Goal: Information Seeking & Learning: Find specific page/section

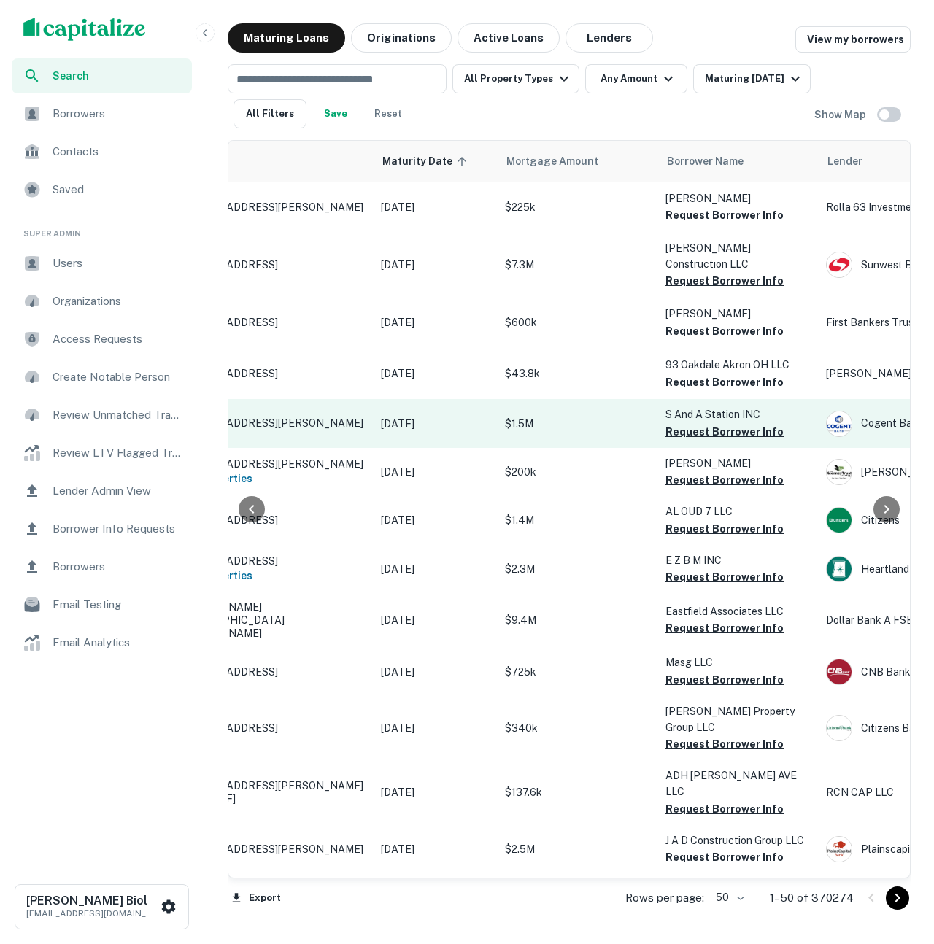
scroll to position [0, 65]
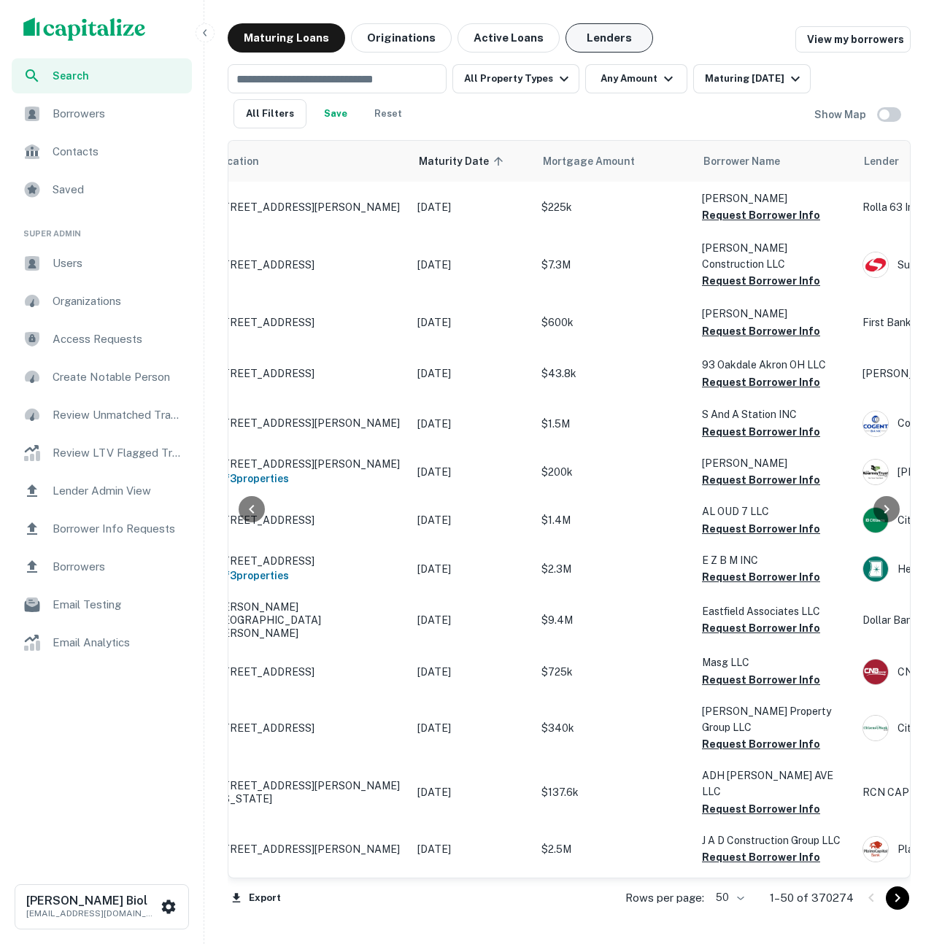
click at [616, 39] on button "Lenders" at bounding box center [609, 37] width 88 height 29
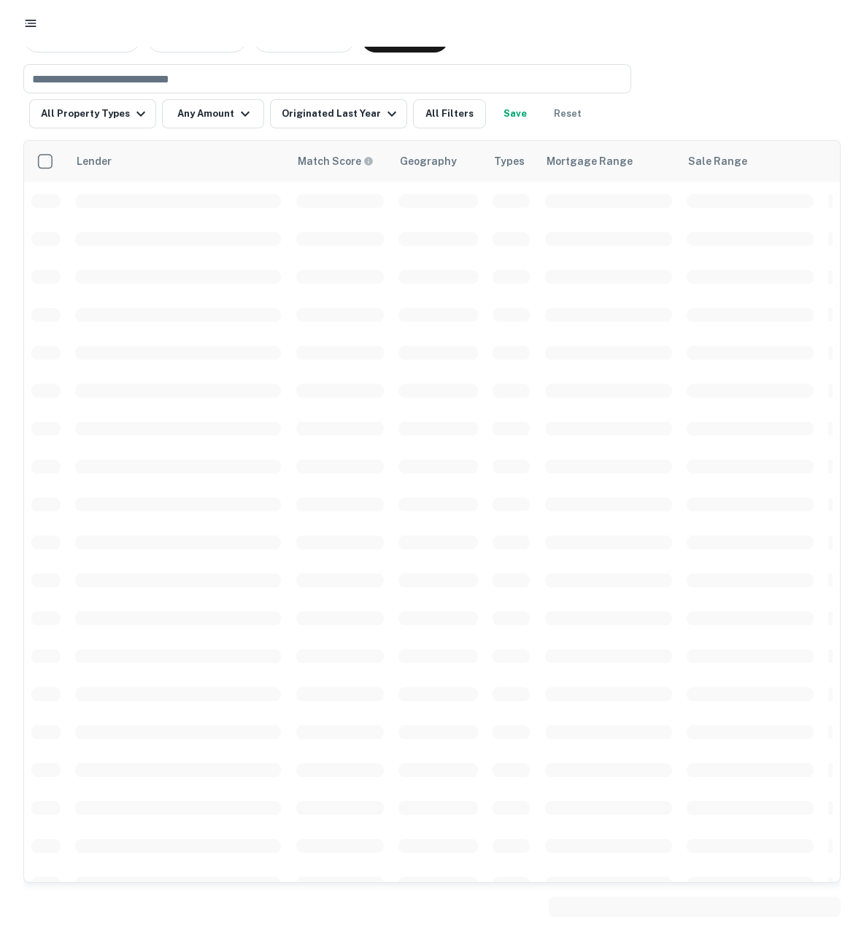
drag, startPoint x: 737, startPoint y: 80, endPoint x: 711, endPoint y: 94, distance: 29.4
click at [736, 80] on div "​ All Property Types Any Amount Originated Last Year All Filters Save Reset" at bounding box center [431, 91] width 817 height 76
click at [283, 50] on button "Active Loans" at bounding box center [304, 37] width 102 height 29
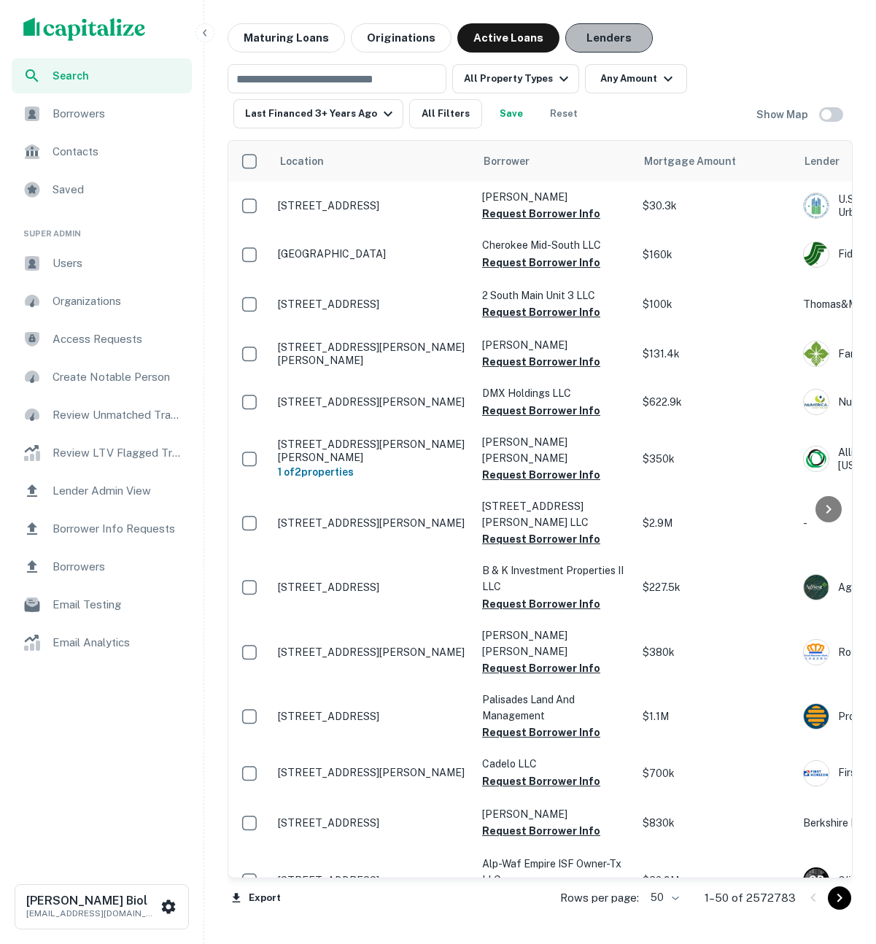
click at [601, 39] on button "Lenders" at bounding box center [609, 37] width 88 height 29
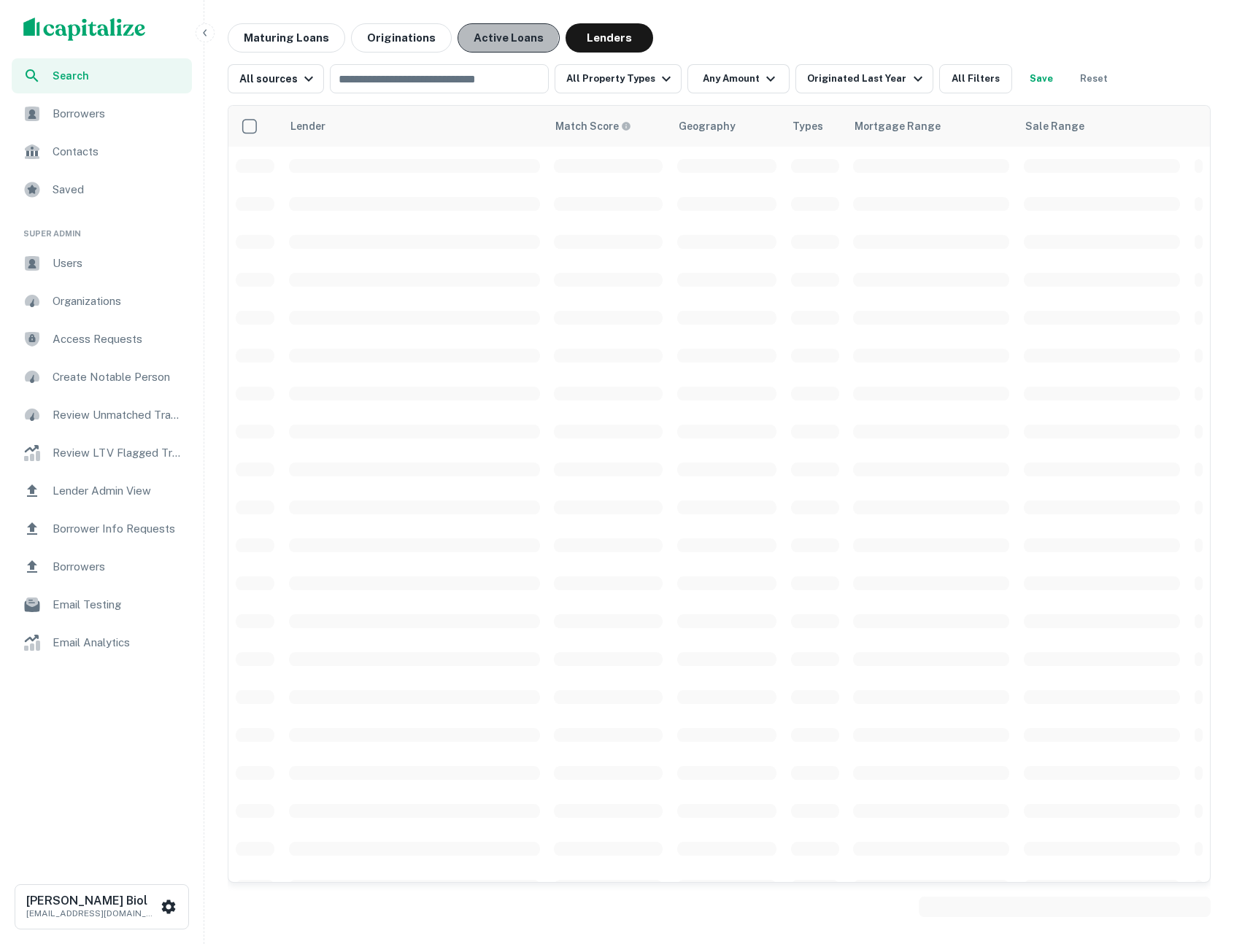
click at [480, 35] on button "Active Loans" at bounding box center [508, 37] width 102 height 29
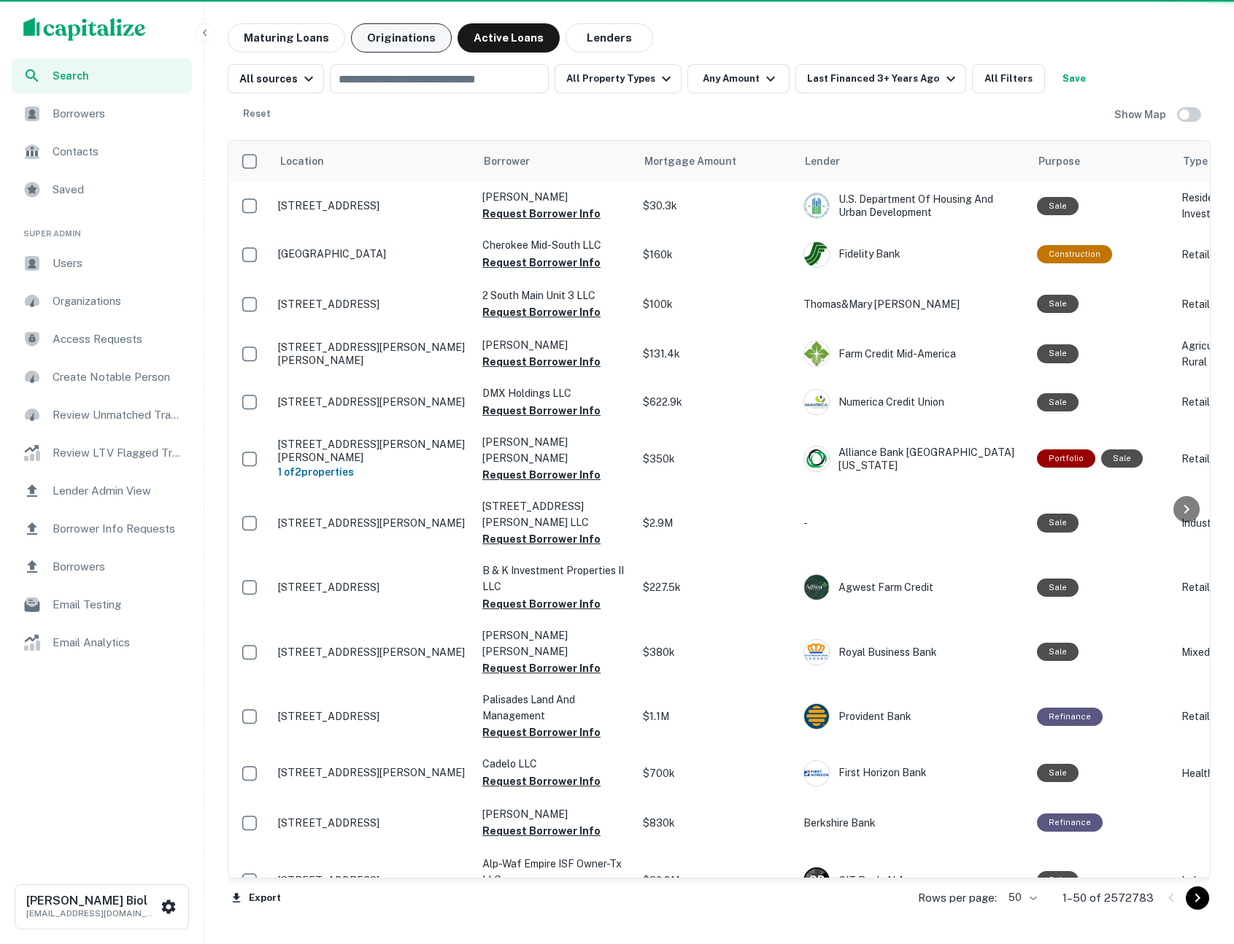
click at [389, 37] on button "Originations" at bounding box center [401, 37] width 101 height 29
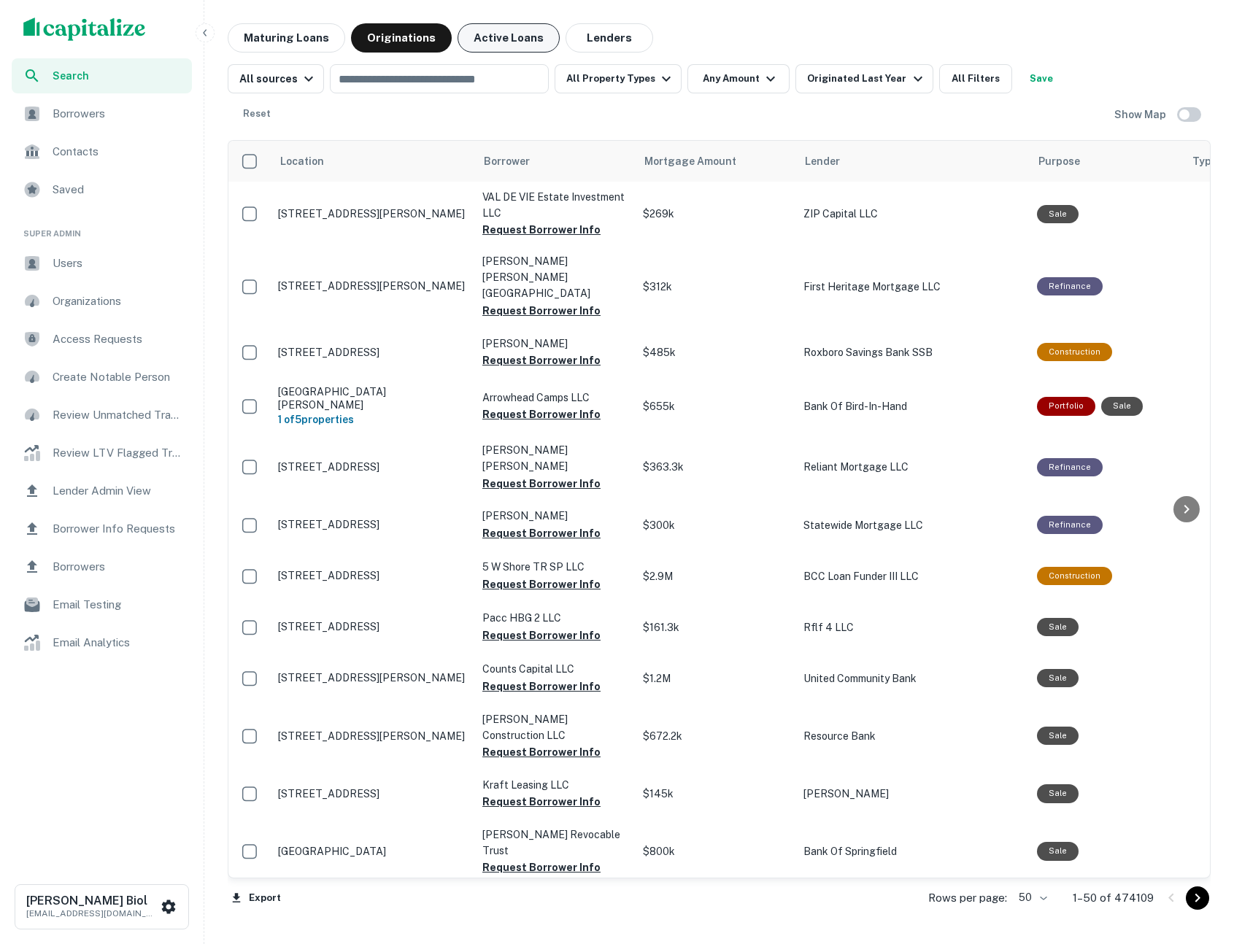
click at [495, 39] on button "Active Loans" at bounding box center [508, 37] width 102 height 29
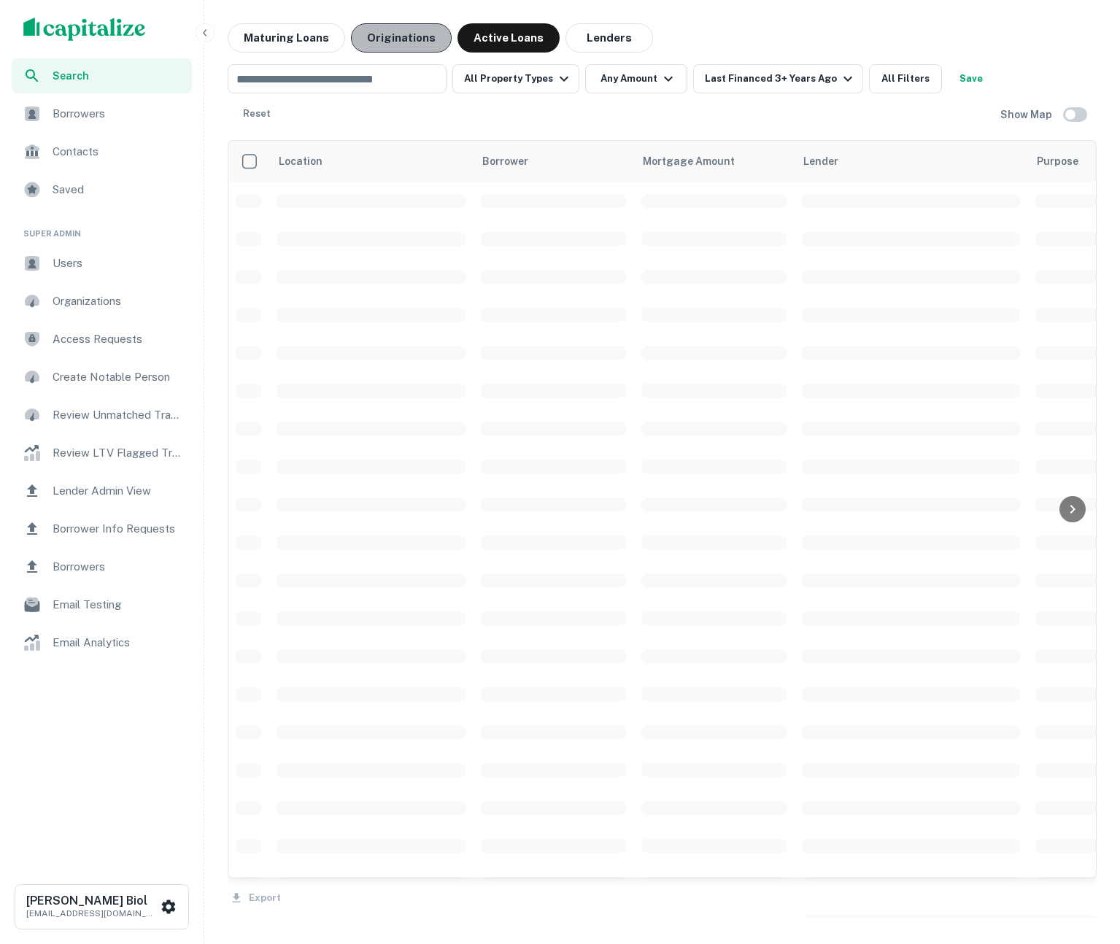
click at [406, 40] on button "Originations" at bounding box center [401, 37] width 101 height 29
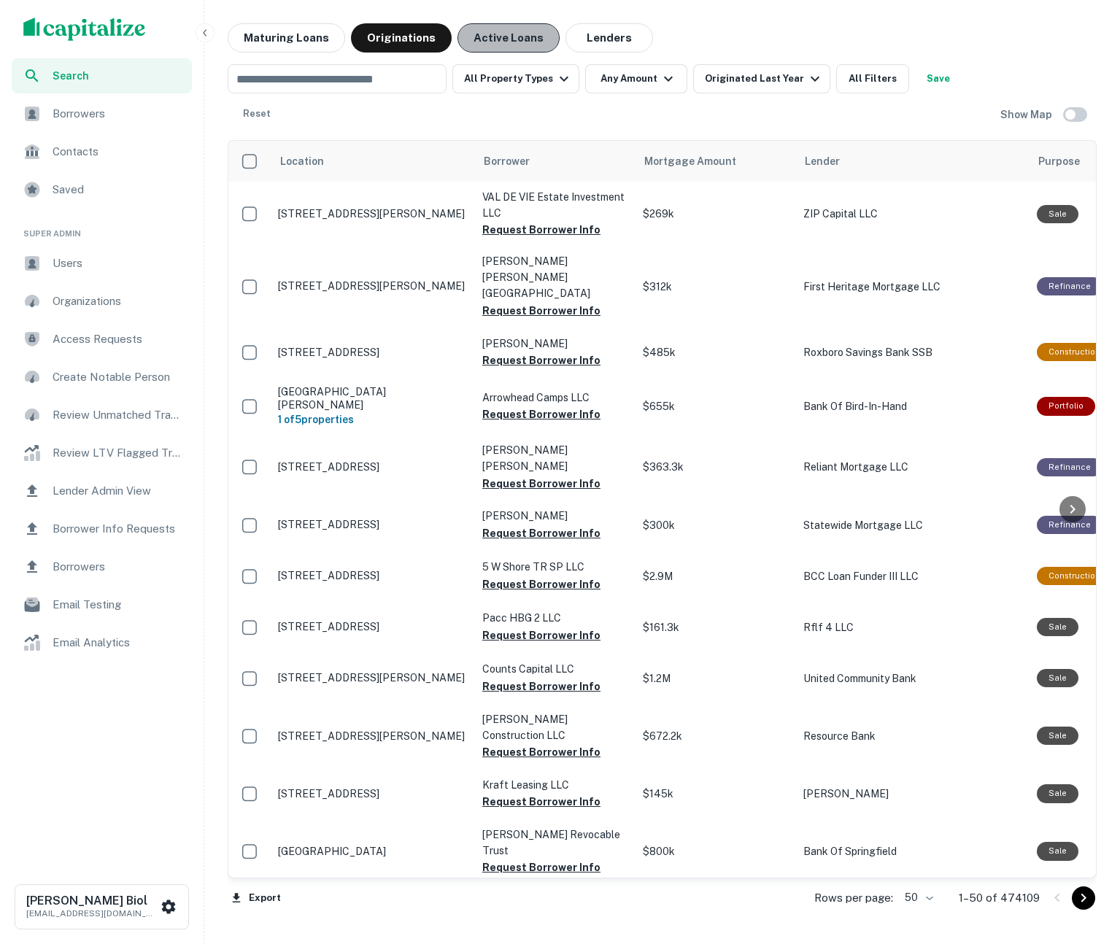
click at [492, 42] on button "Active Loans" at bounding box center [508, 37] width 102 height 29
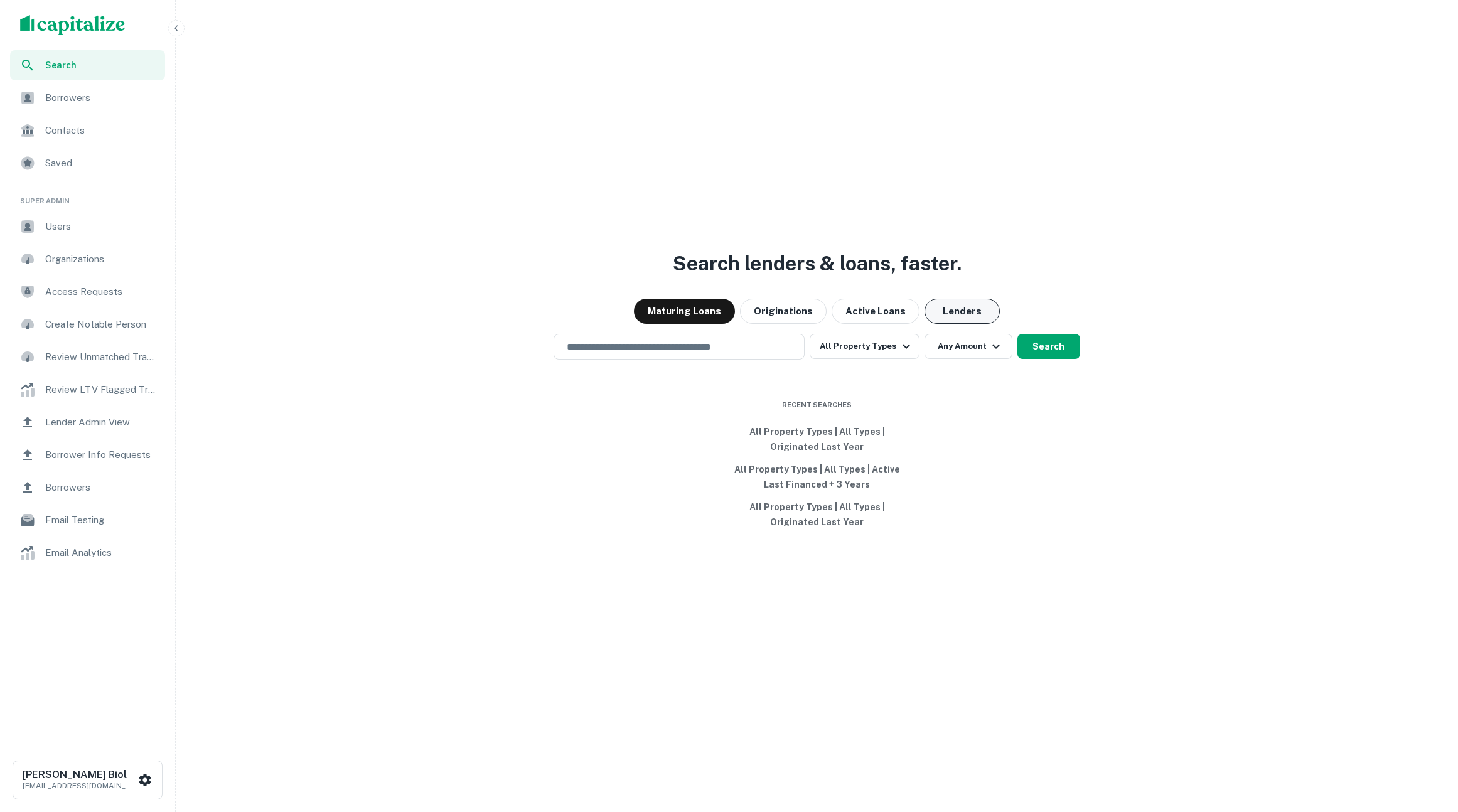
click at [948, 315] on button "Lenders" at bounding box center [963, 311] width 76 height 25
click at [1048, 346] on button "Search" at bounding box center [1048, 346] width 63 height 25
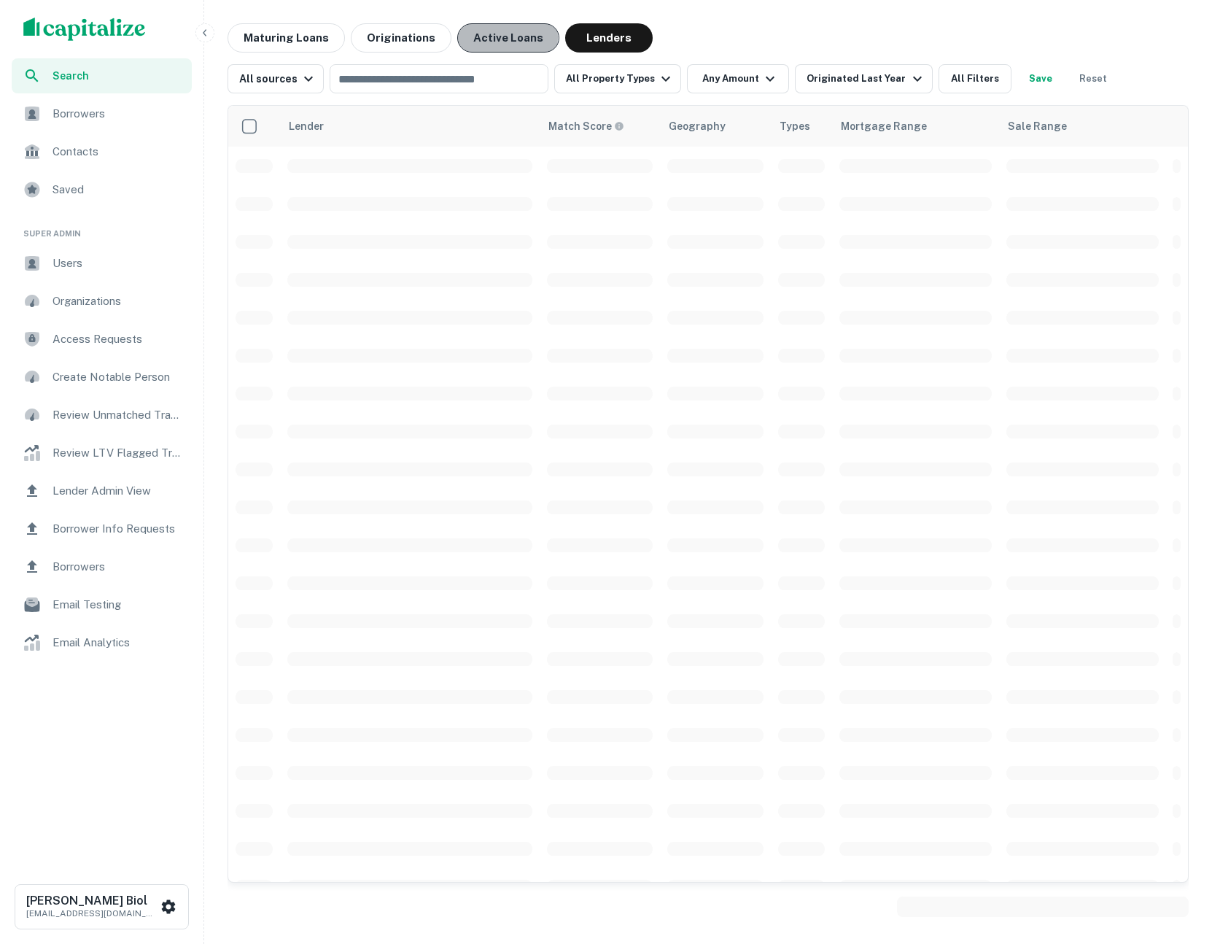
click at [492, 37] on button "Active Loans" at bounding box center [508, 37] width 102 height 29
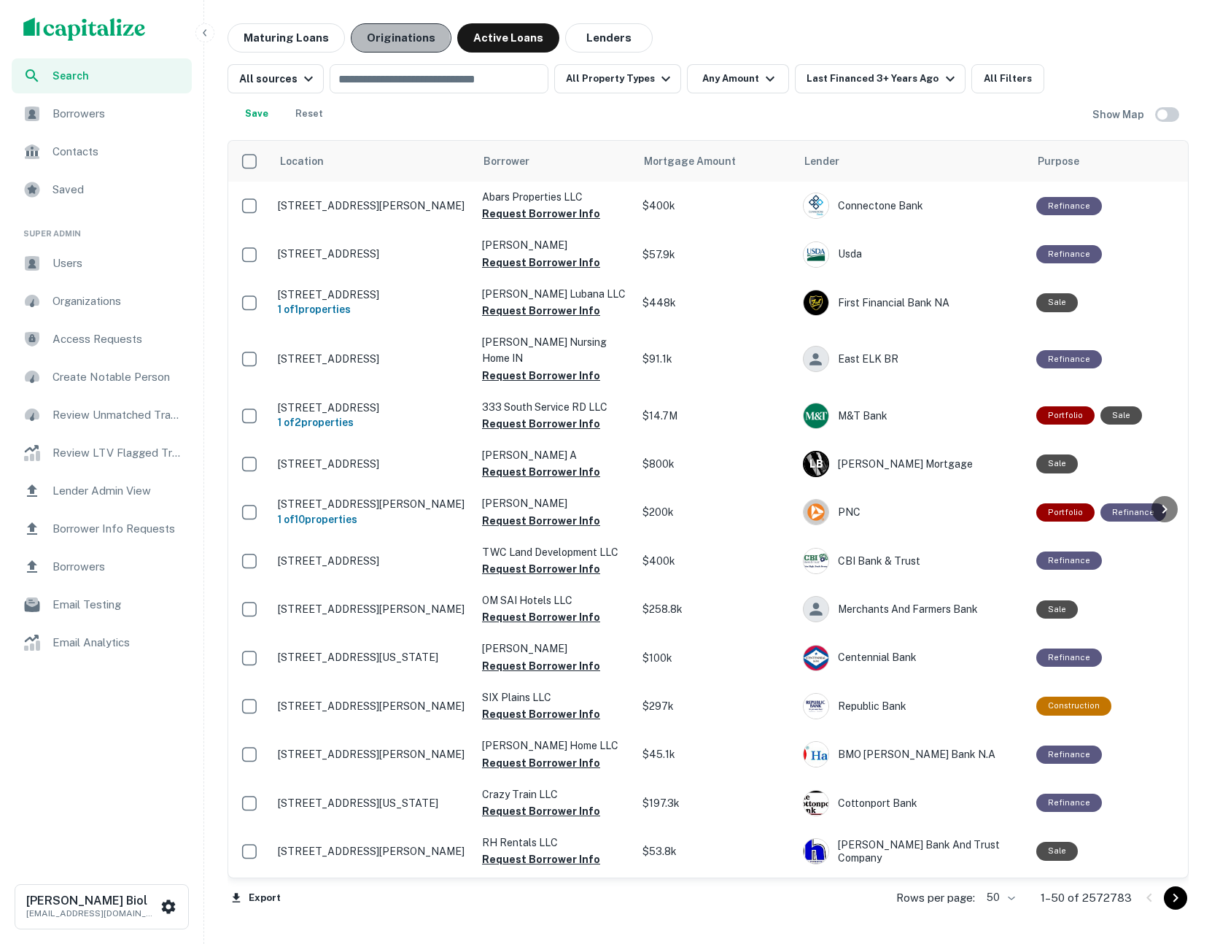
click at [386, 41] on button "Originations" at bounding box center [401, 37] width 101 height 29
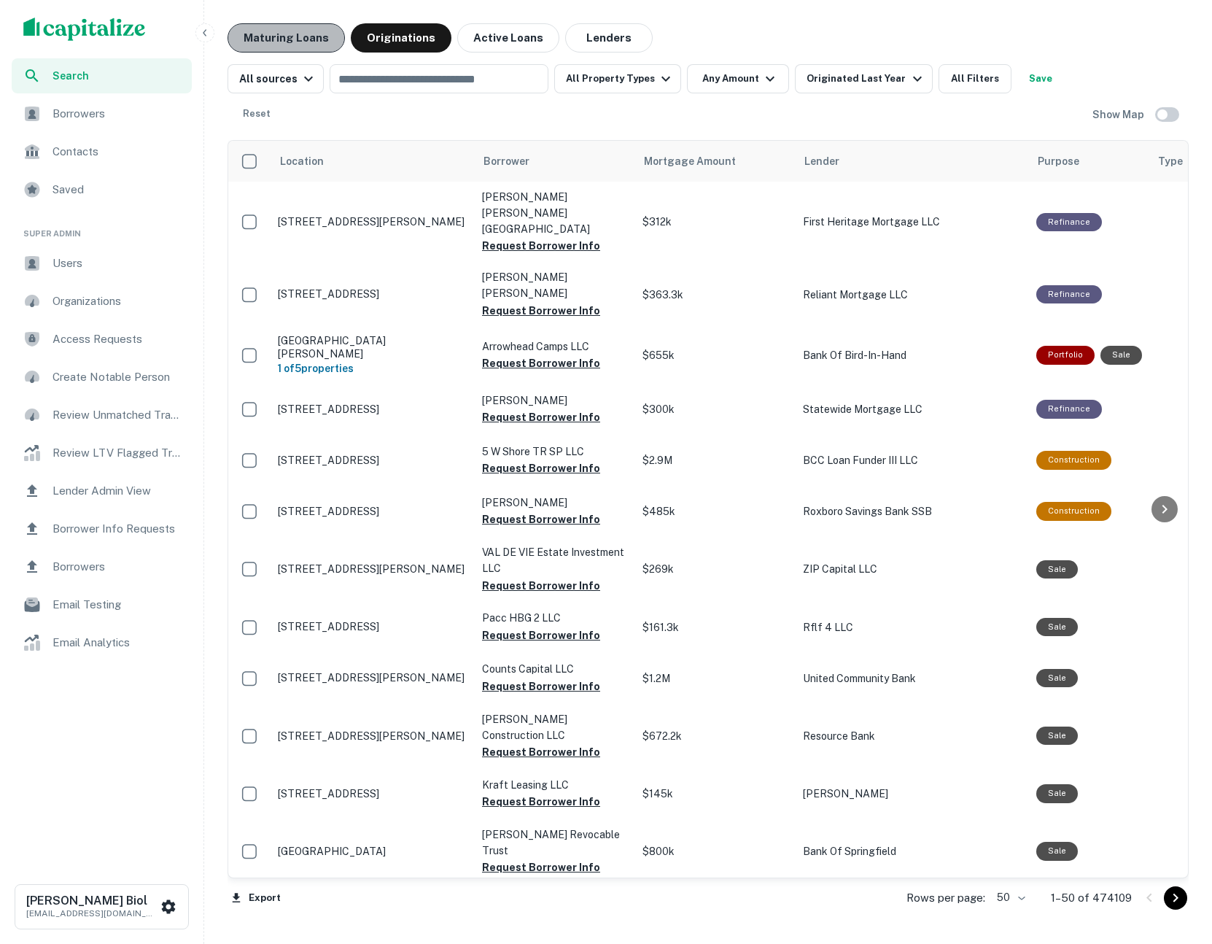
click at [293, 38] on button "Maturing Loans" at bounding box center [286, 37] width 117 height 29
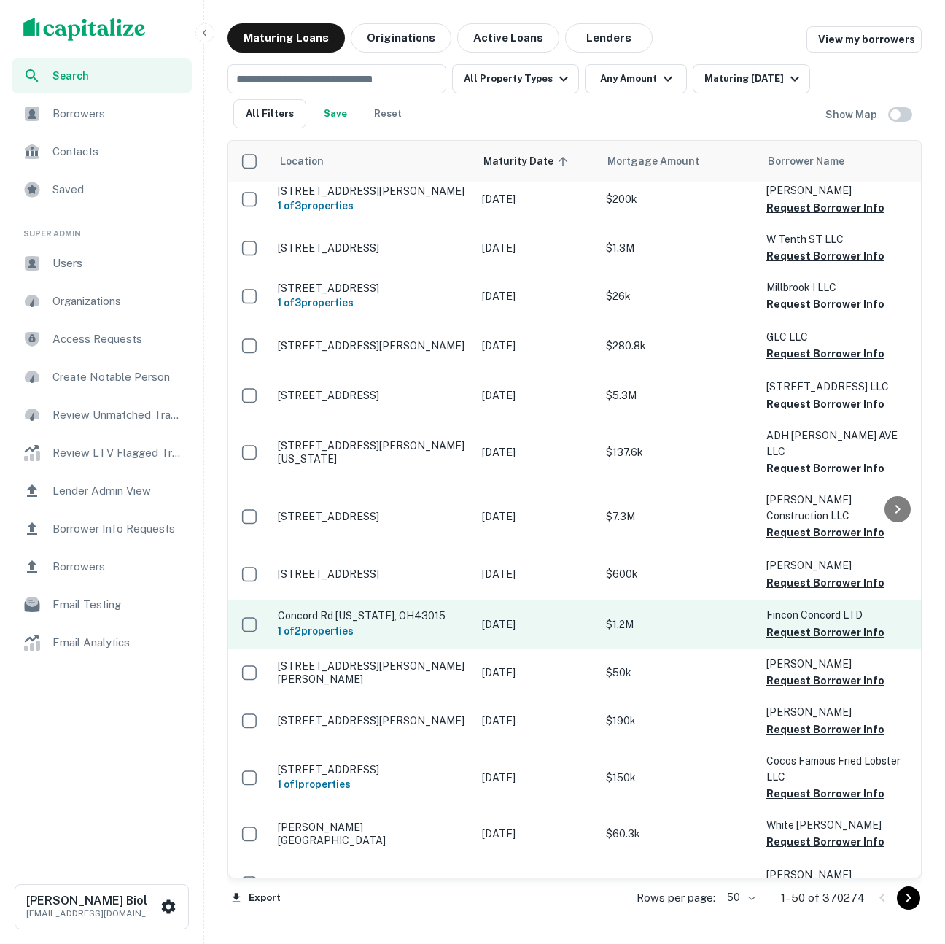
scroll to position [243, 0]
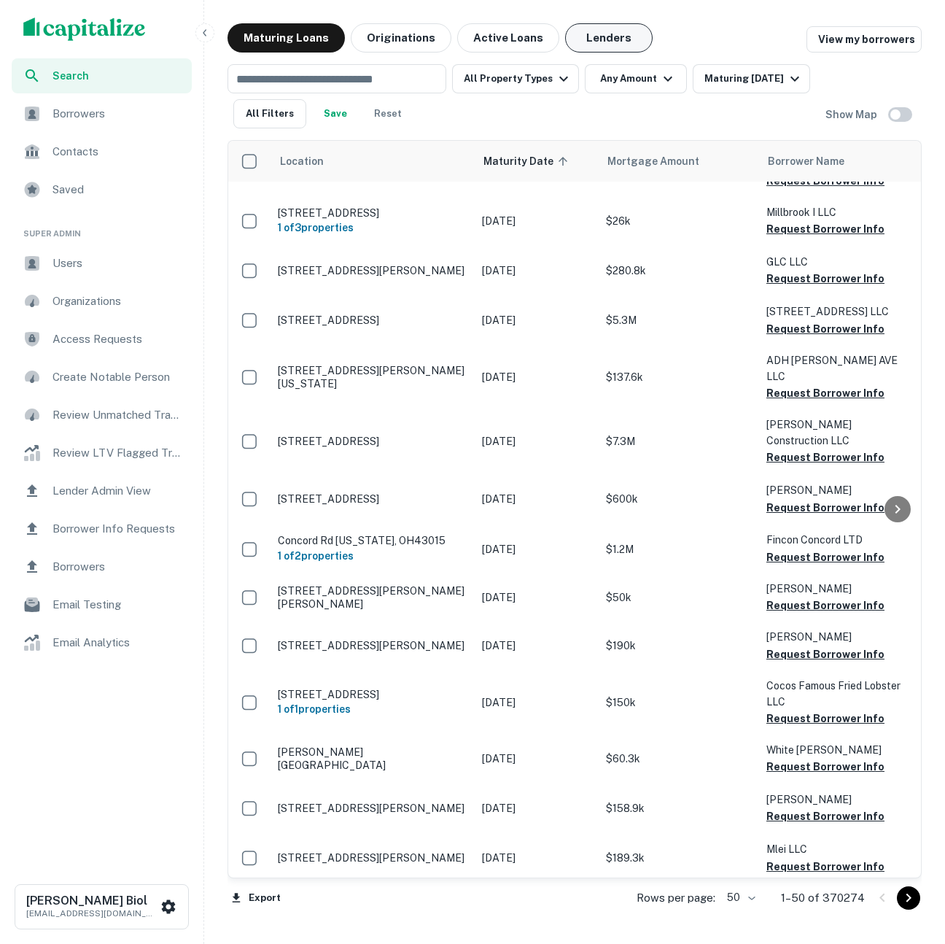
click at [611, 38] on button "Lenders" at bounding box center [609, 37] width 88 height 29
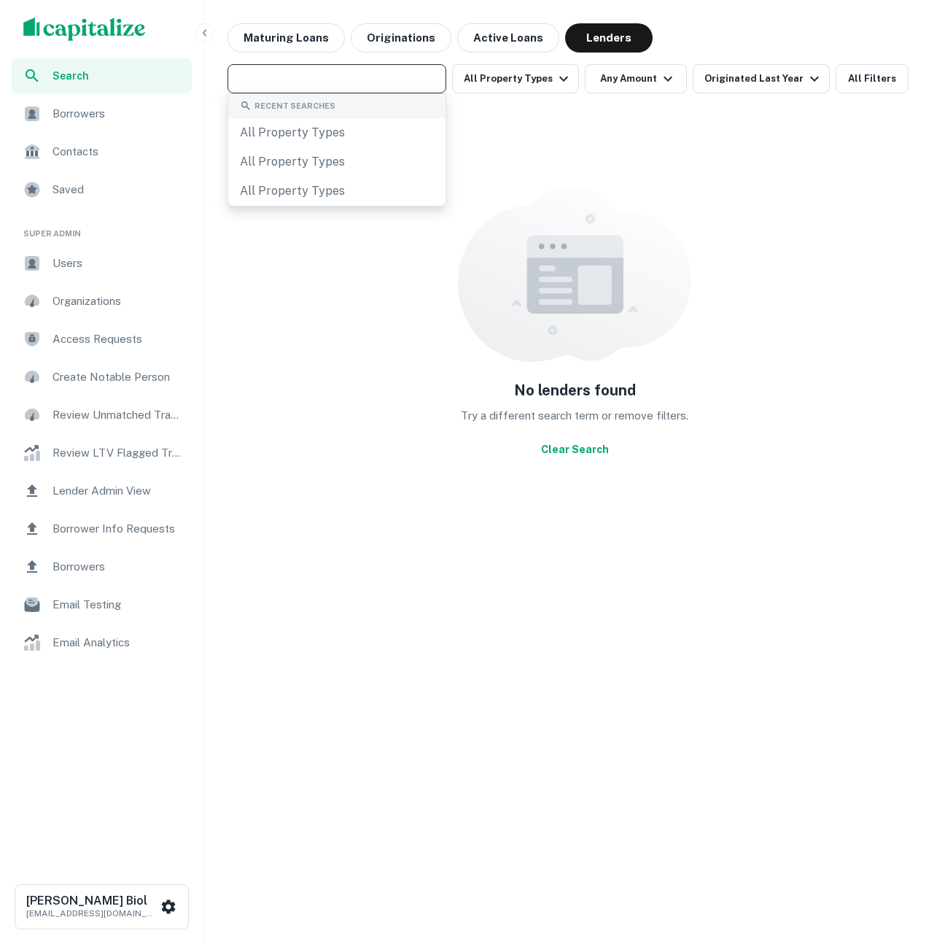
click at [352, 86] on input "text" at bounding box center [336, 79] width 208 height 20
click at [328, 348] on div "No lenders found Try a different search term or remove filters. Clear Search" at bounding box center [575, 324] width 694 height 369
click at [312, 82] on input "text" at bounding box center [336, 79] width 208 height 20
click at [295, 371] on div "No lenders found Try a different search term or remove filters. Clear Search" at bounding box center [575, 324] width 694 height 369
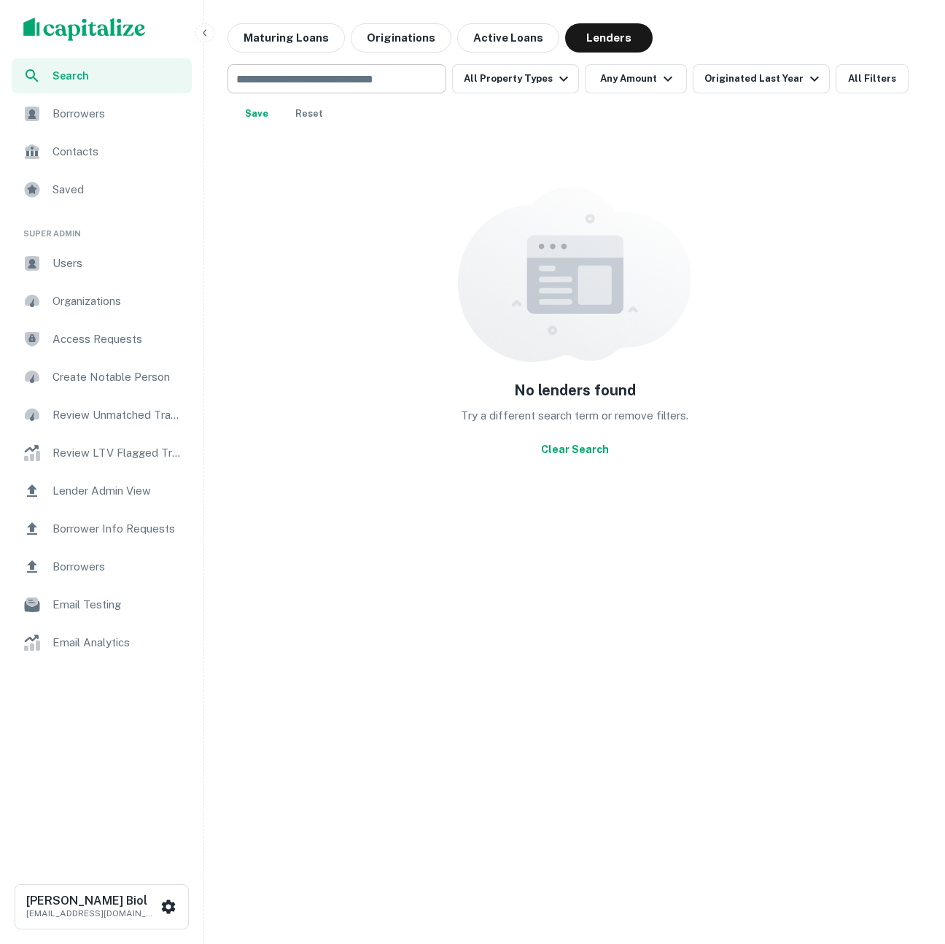
click at [306, 79] on input "text" at bounding box center [336, 79] width 208 height 20
type input "********"
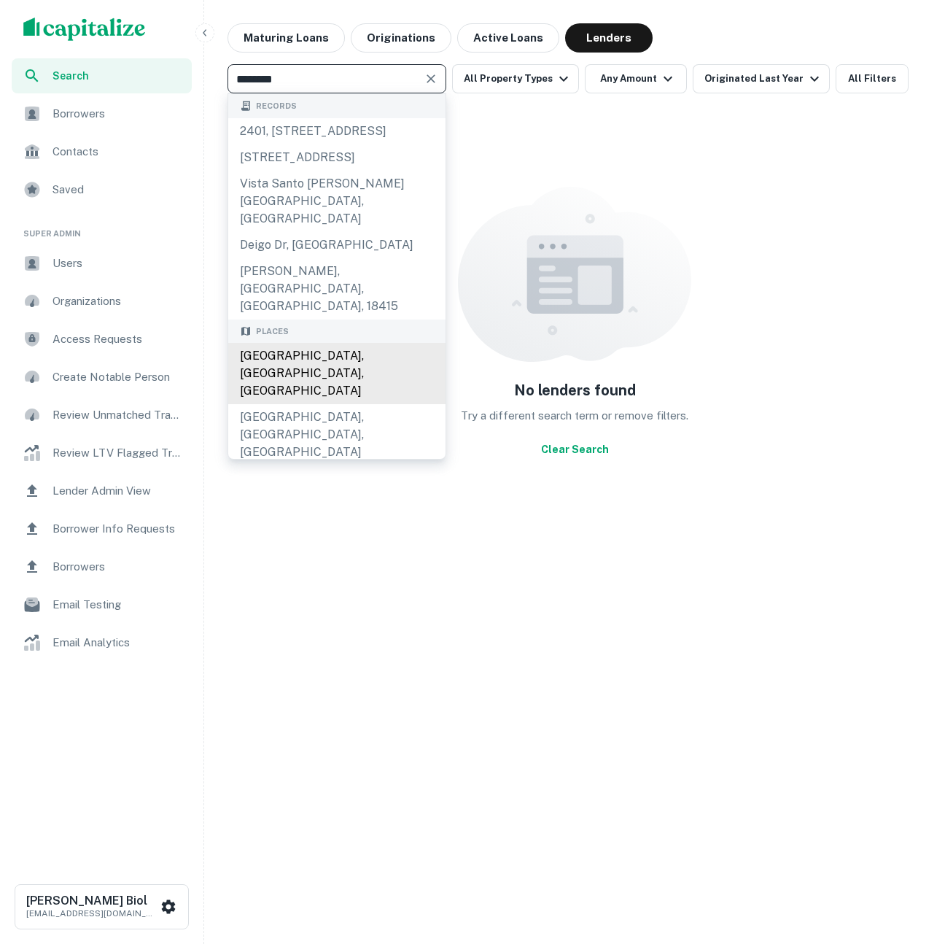
click at [292, 352] on div "[GEOGRAPHIC_DATA], [GEOGRAPHIC_DATA], [GEOGRAPHIC_DATA]" at bounding box center [336, 373] width 217 height 61
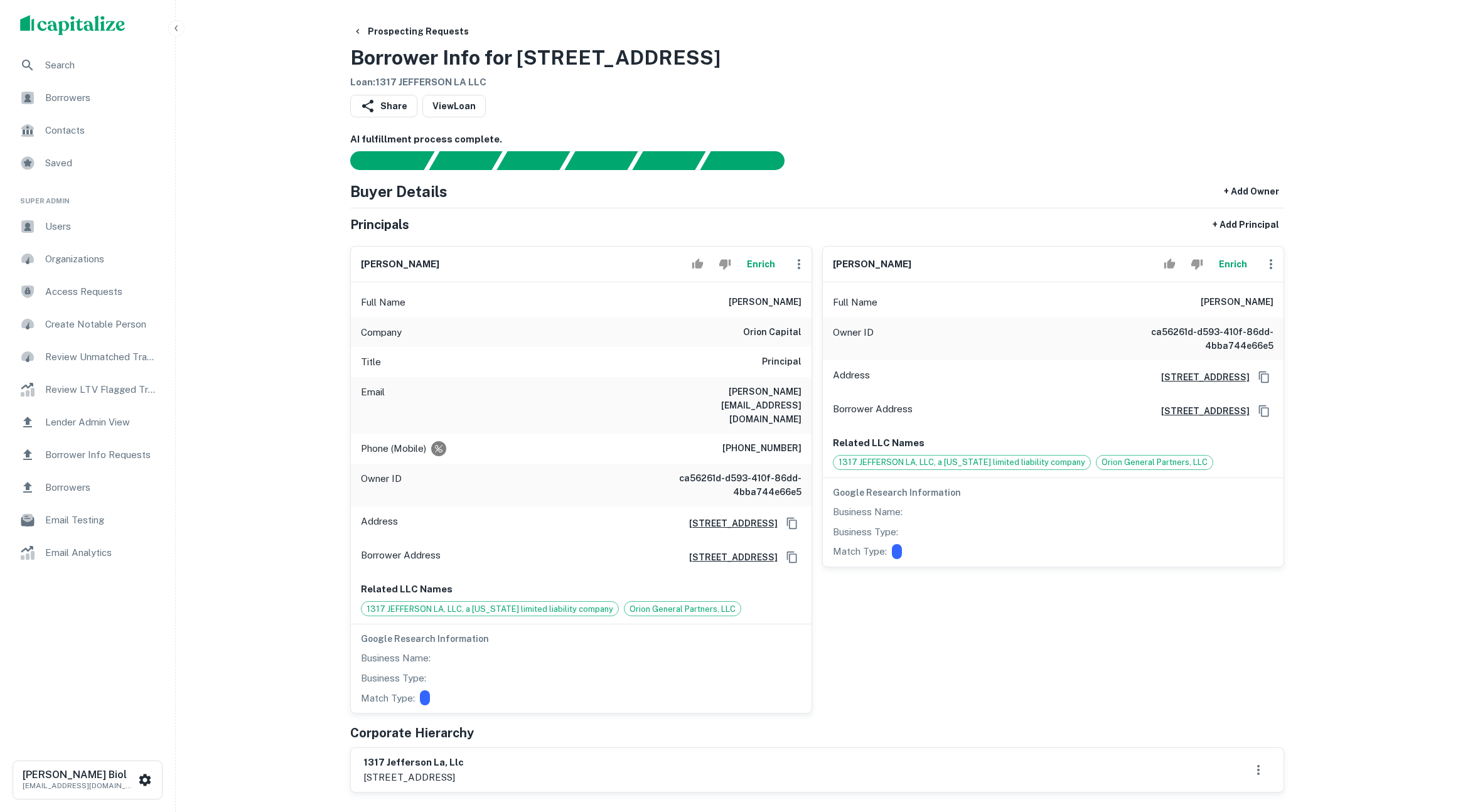
click at [760, 266] on button "Enrich" at bounding box center [761, 264] width 40 height 25
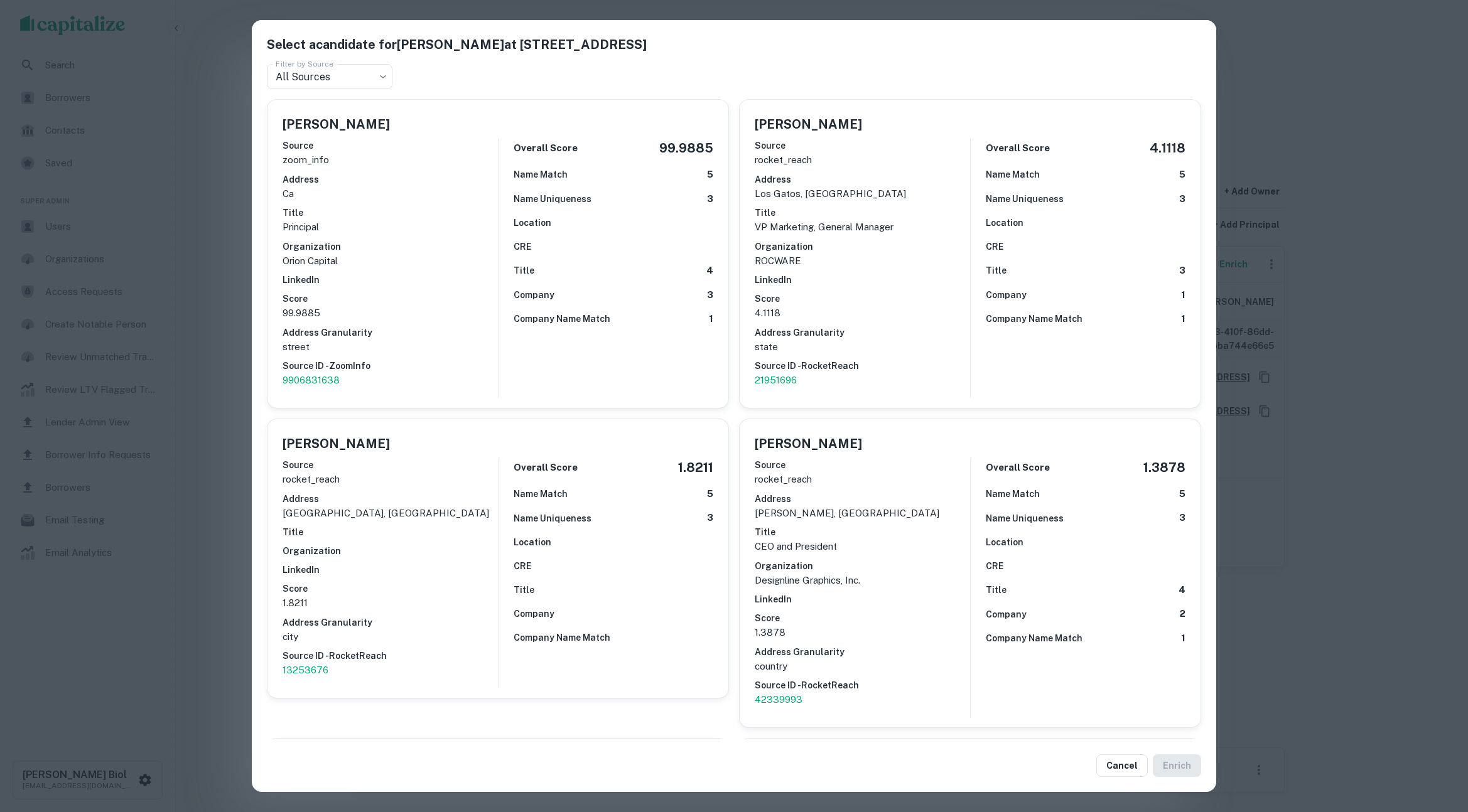
click at [218, 505] on div "Select a candidate for Henry Fan at 10573 W Pico Blvd Ste 213 Filter by Source …" at bounding box center [734, 406] width 1468 height 812
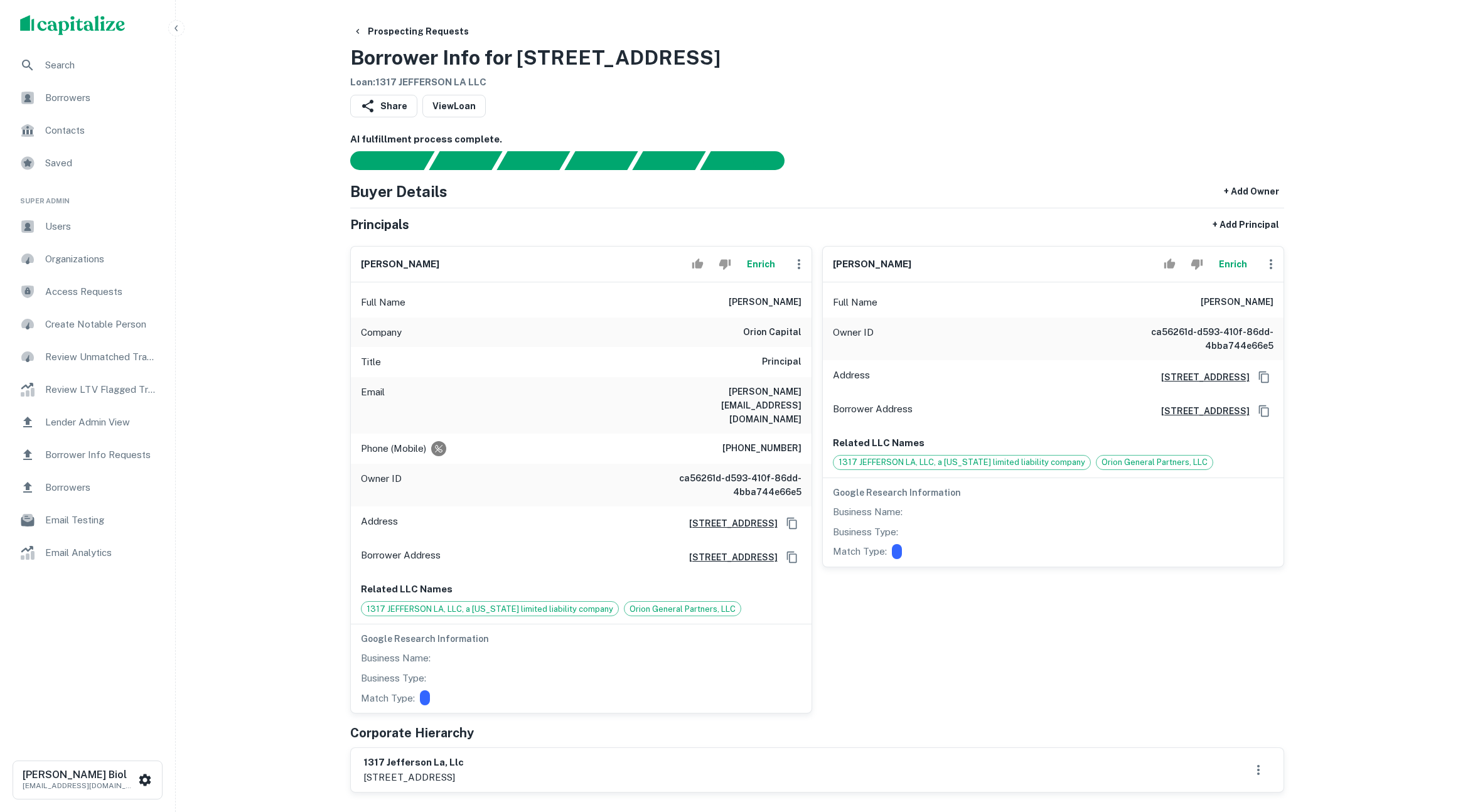
scroll to position [16, 0]
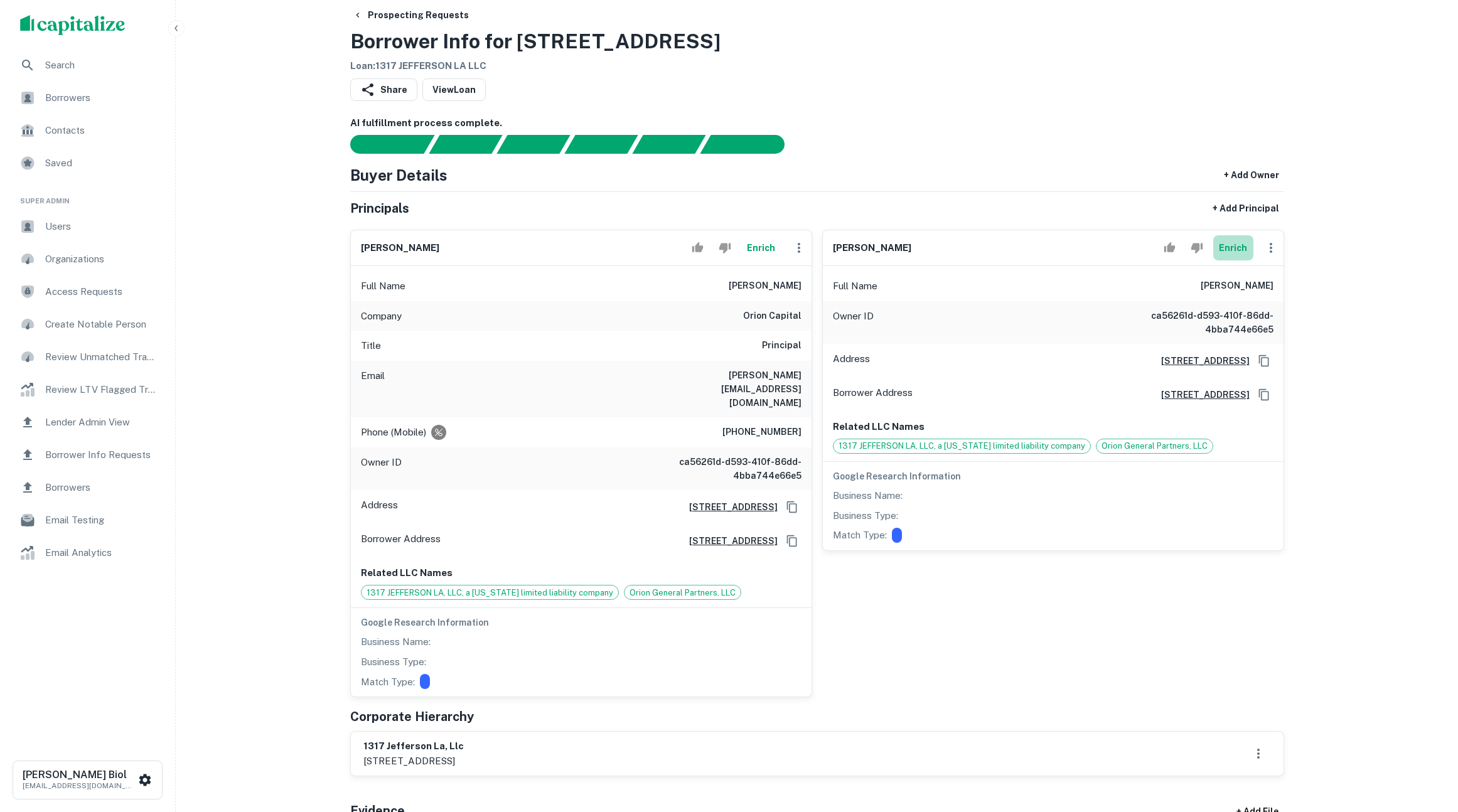
click at [1227, 252] on button "Enrich" at bounding box center [1233, 248] width 40 height 25
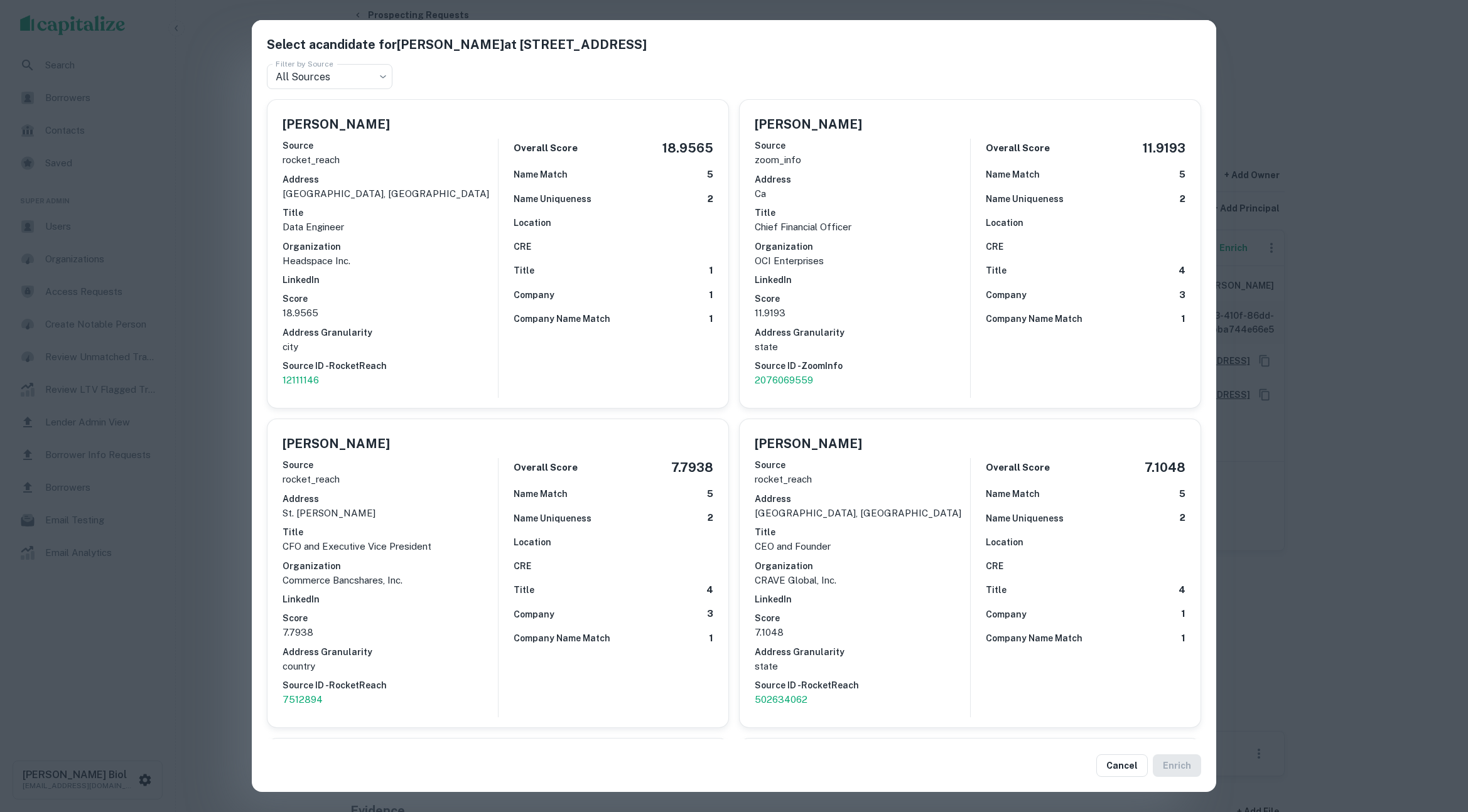
click at [1435, 261] on div "Select a candidate for Charles Kim at 10573 west pico, suite 213 Filter by Sour…" at bounding box center [734, 406] width 1468 height 812
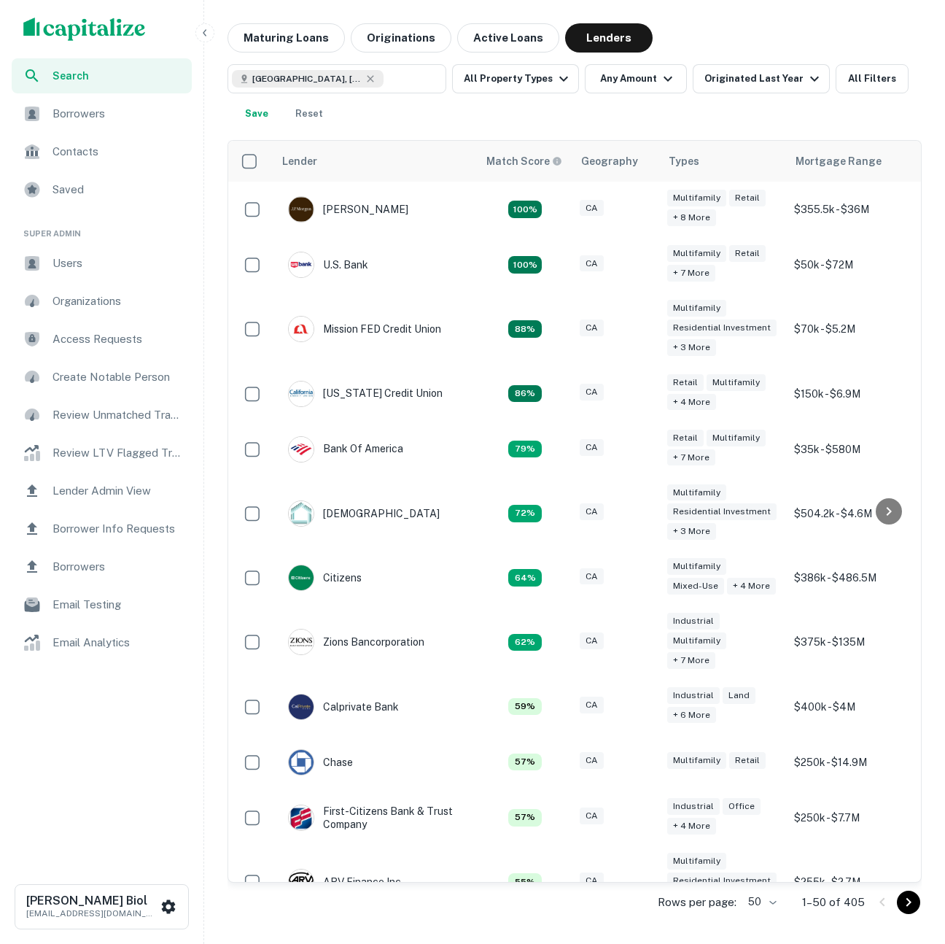
scroll to position [18, 0]
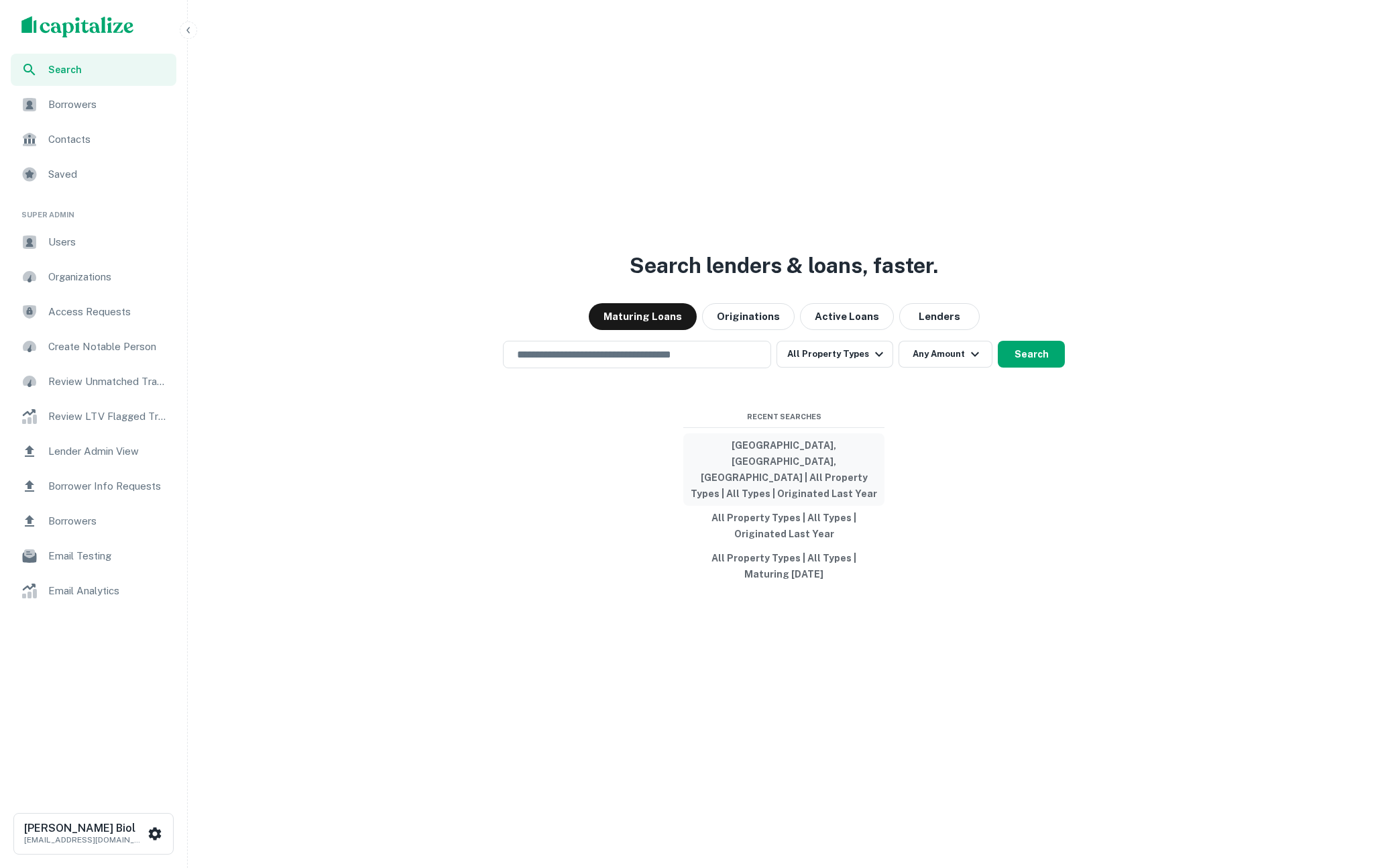
click at [790, 466] on button "[GEOGRAPHIC_DATA], [GEOGRAPHIC_DATA], [GEOGRAPHIC_DATA] | All Property Types | …" at bounding box center [783, 469] width 201 height 73
type input "**********"
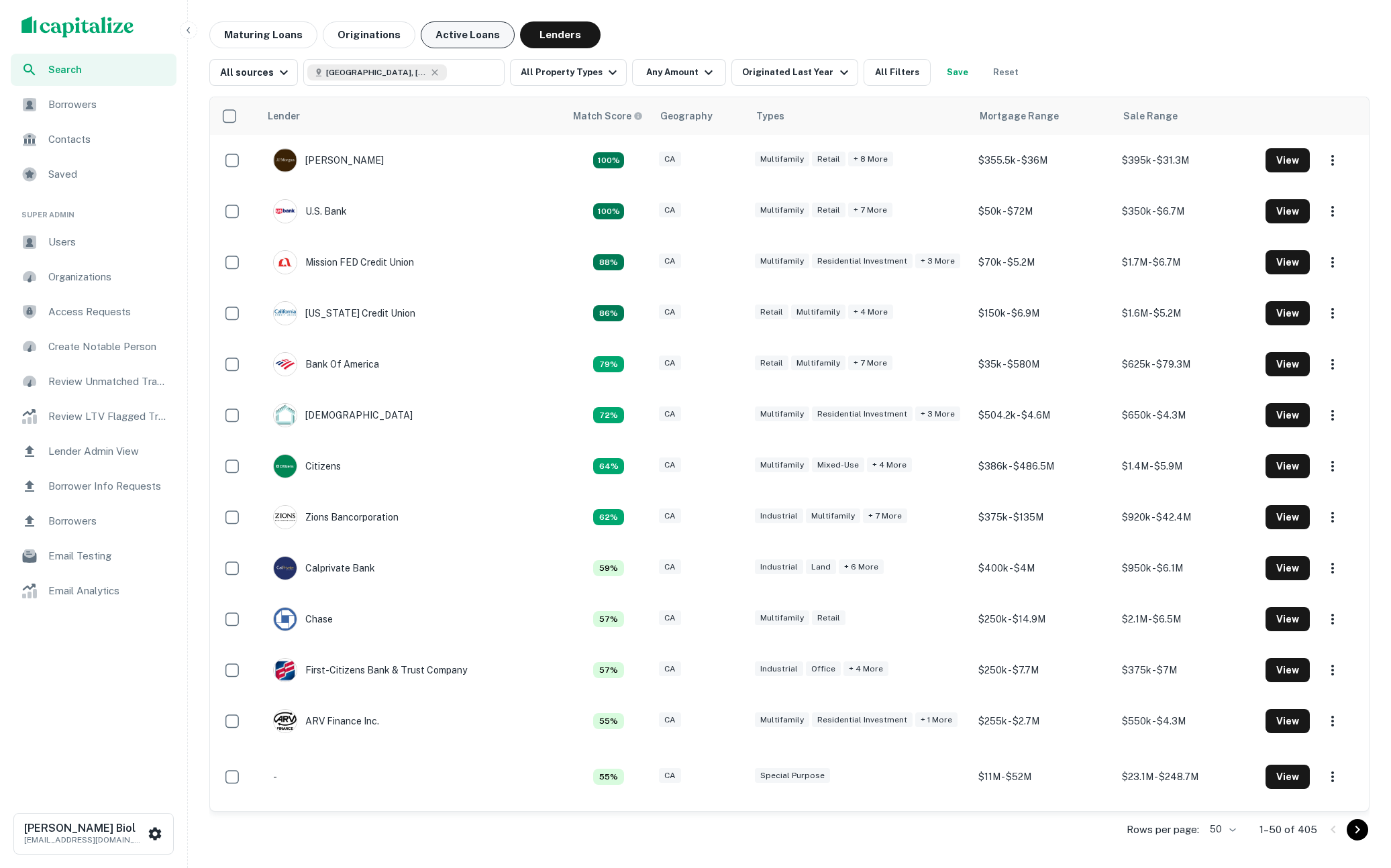
click at [460, 33] on button "Active Loans" at bounding box center [467, 34] width 94 height 27
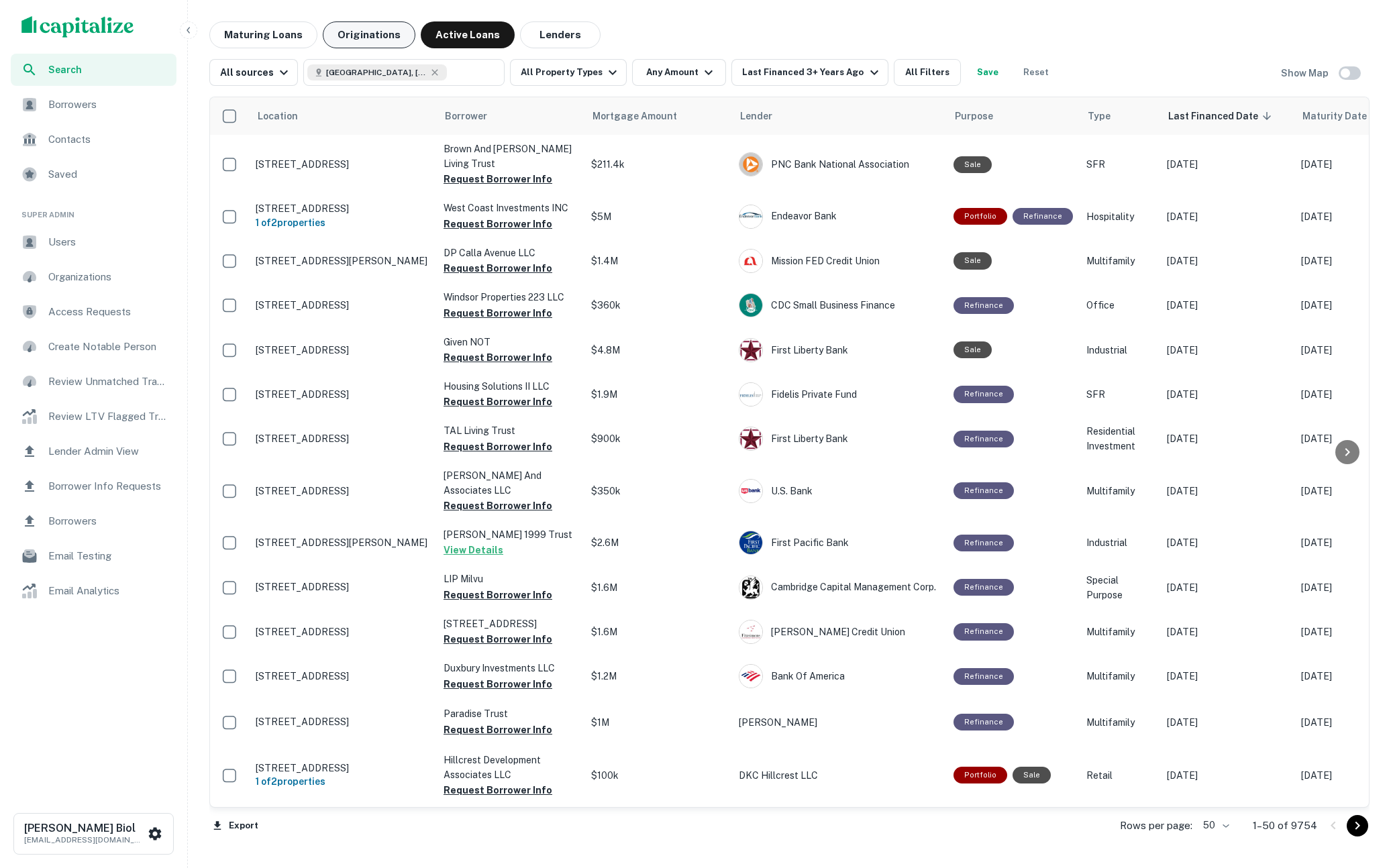
click at [349, 36] on button "Originations" at bounding box center [369, 34] width 93 height 27
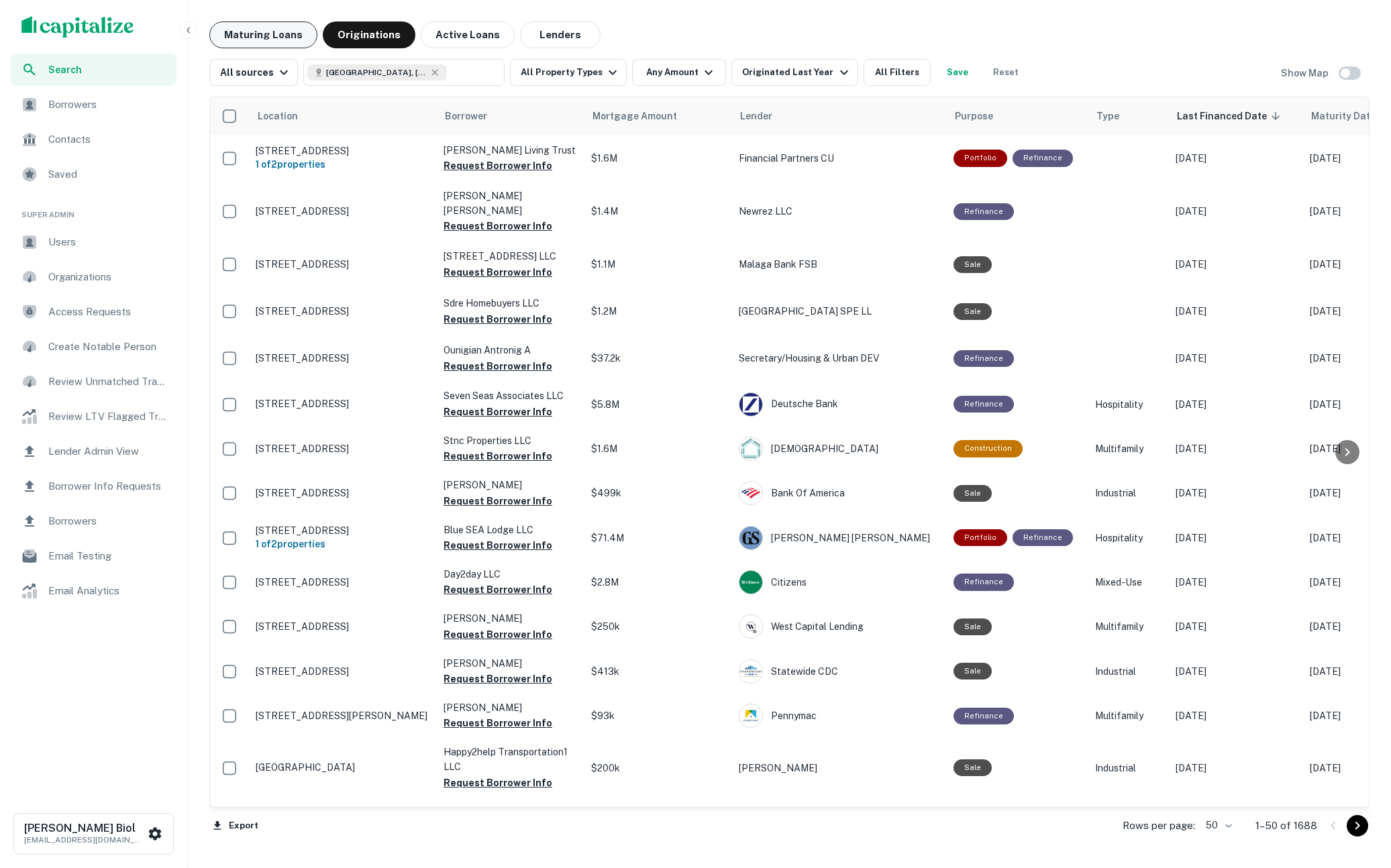
click at [259, 40] on button "Maturing Loans" at bounding box center [263, 34] width 108 height 27
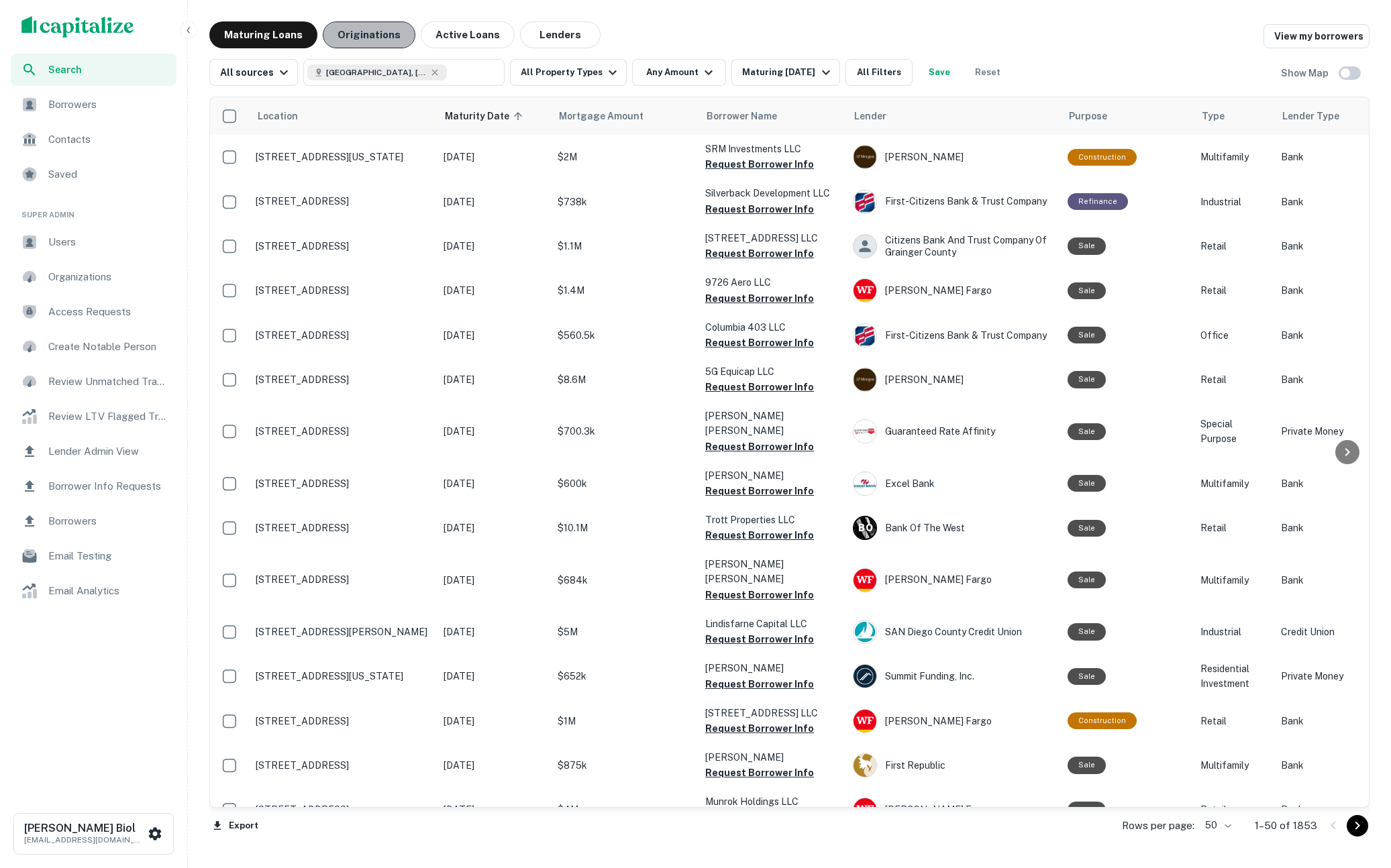
click at [366, 39] on button "Originations" at bounding box center [369, 34] width 93 height 27
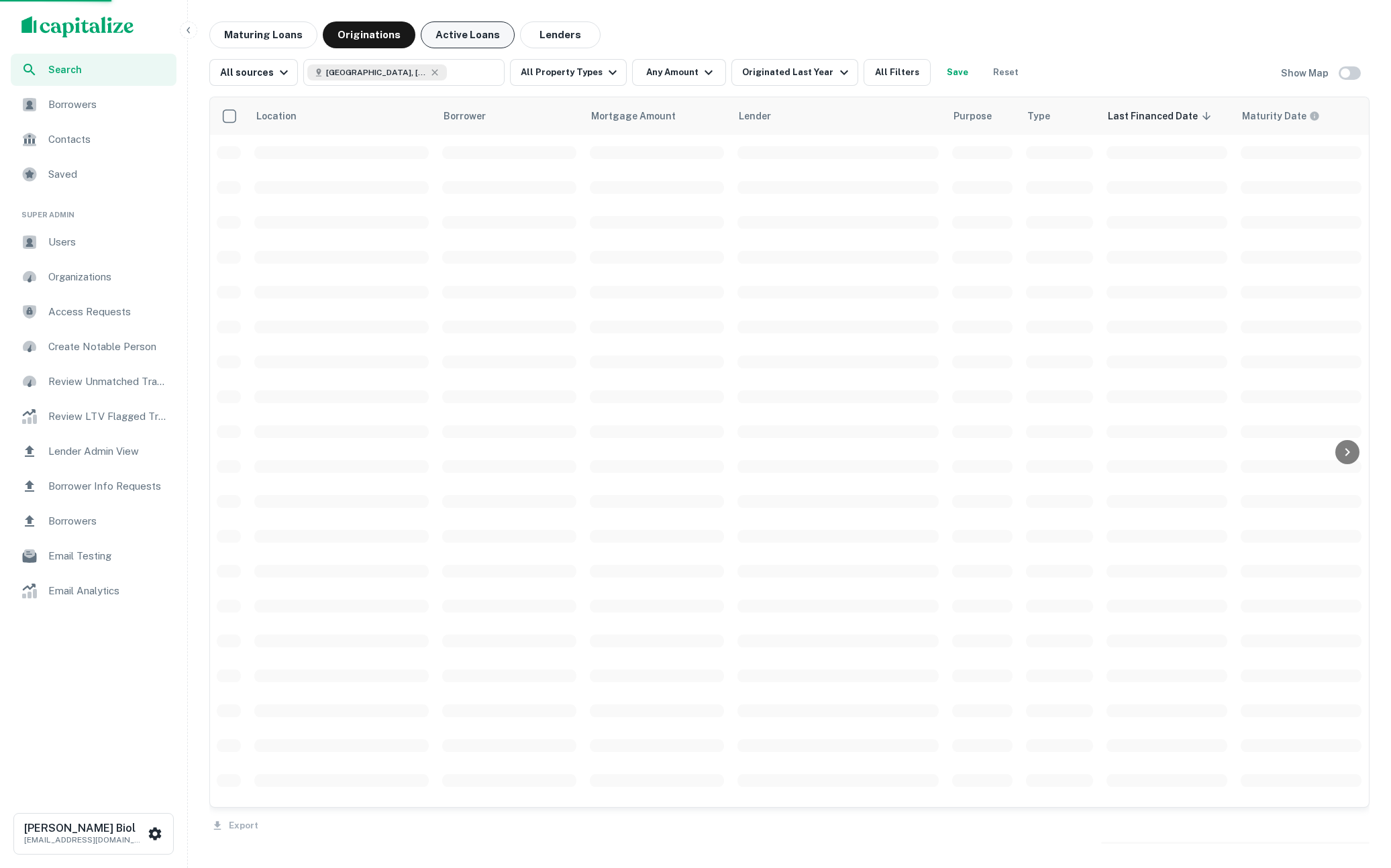
click at [475, 39] on button "Active Loans" at bounding box center [467, 34] width 94 height 27
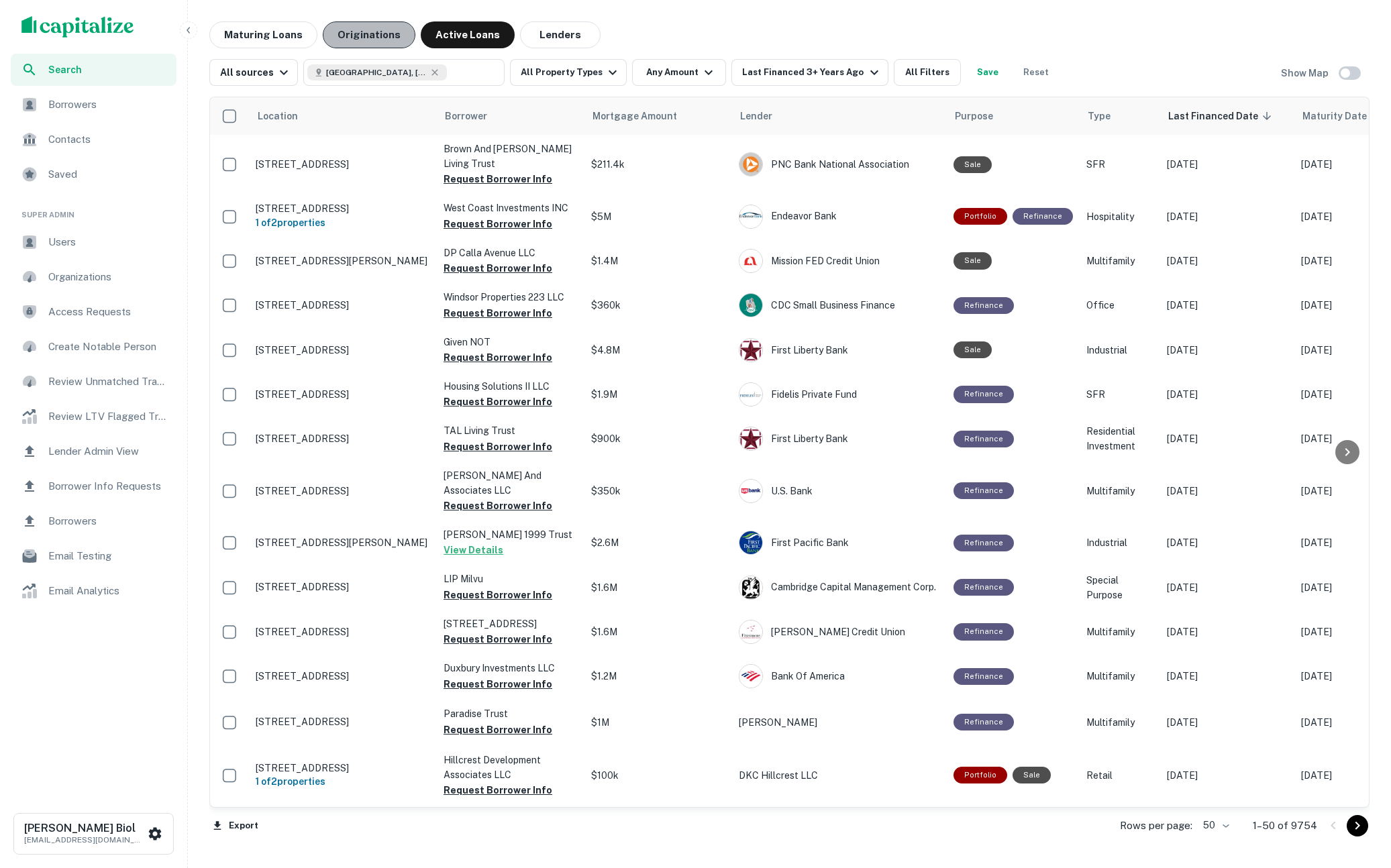
click at [374, 31] on button "Originations" at bounding box center [369, 34] width 93 height 27
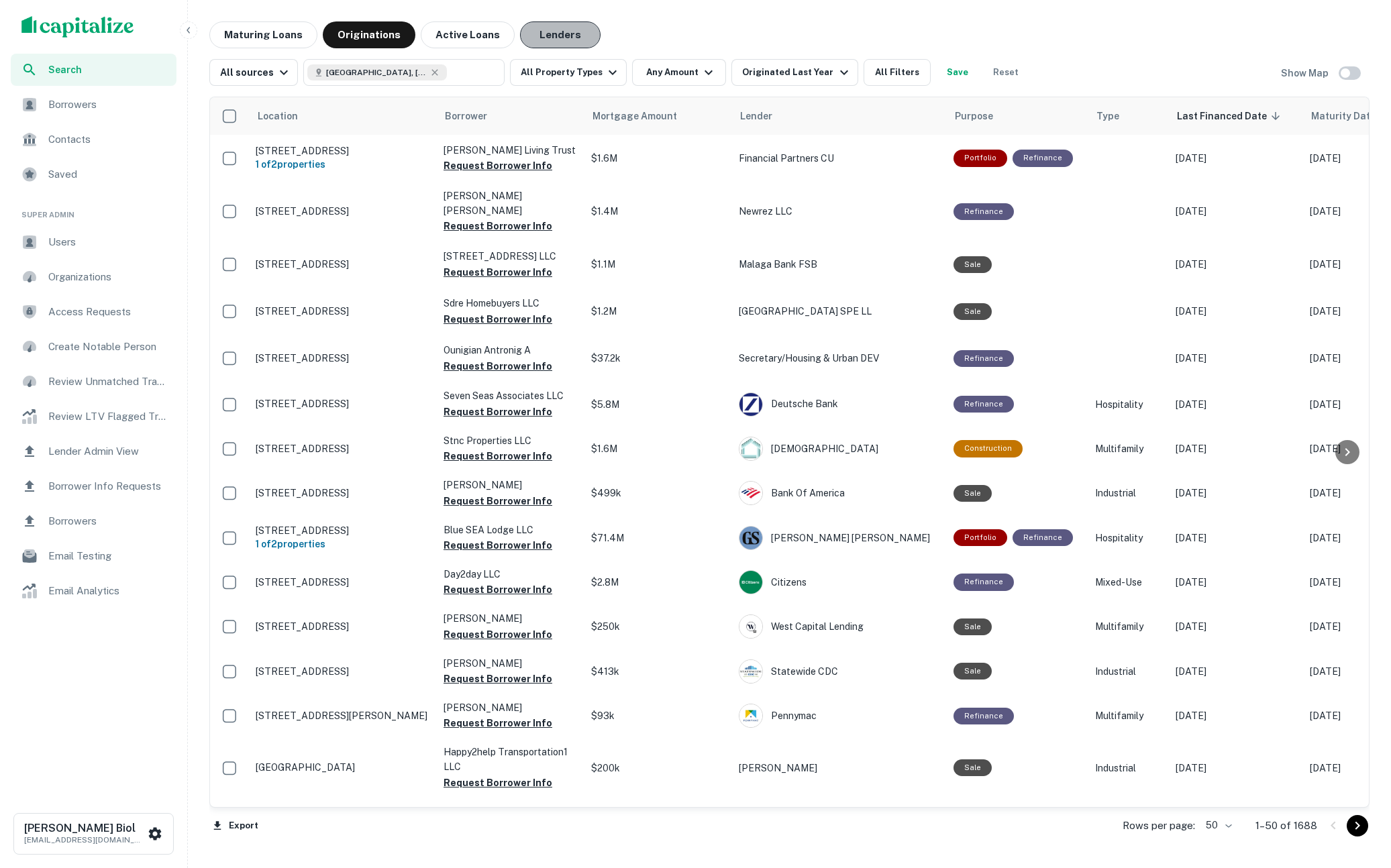
click at [555, 31] on button "Lenders" at bounding box center [560, 34] width 81 height 27
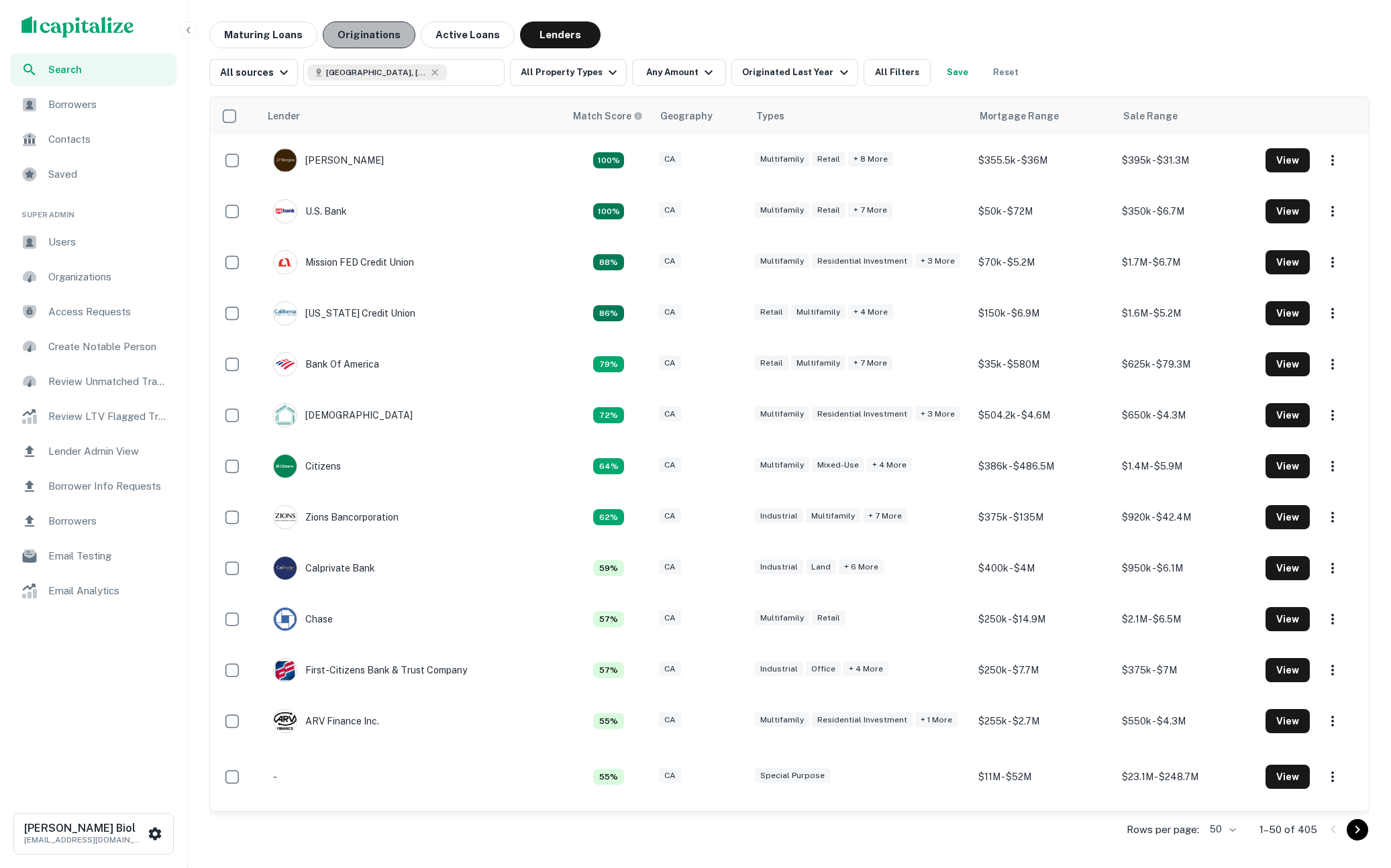
click at [360, 43] on button "Originations" at bounding box center [369, 34] width 93 height 27
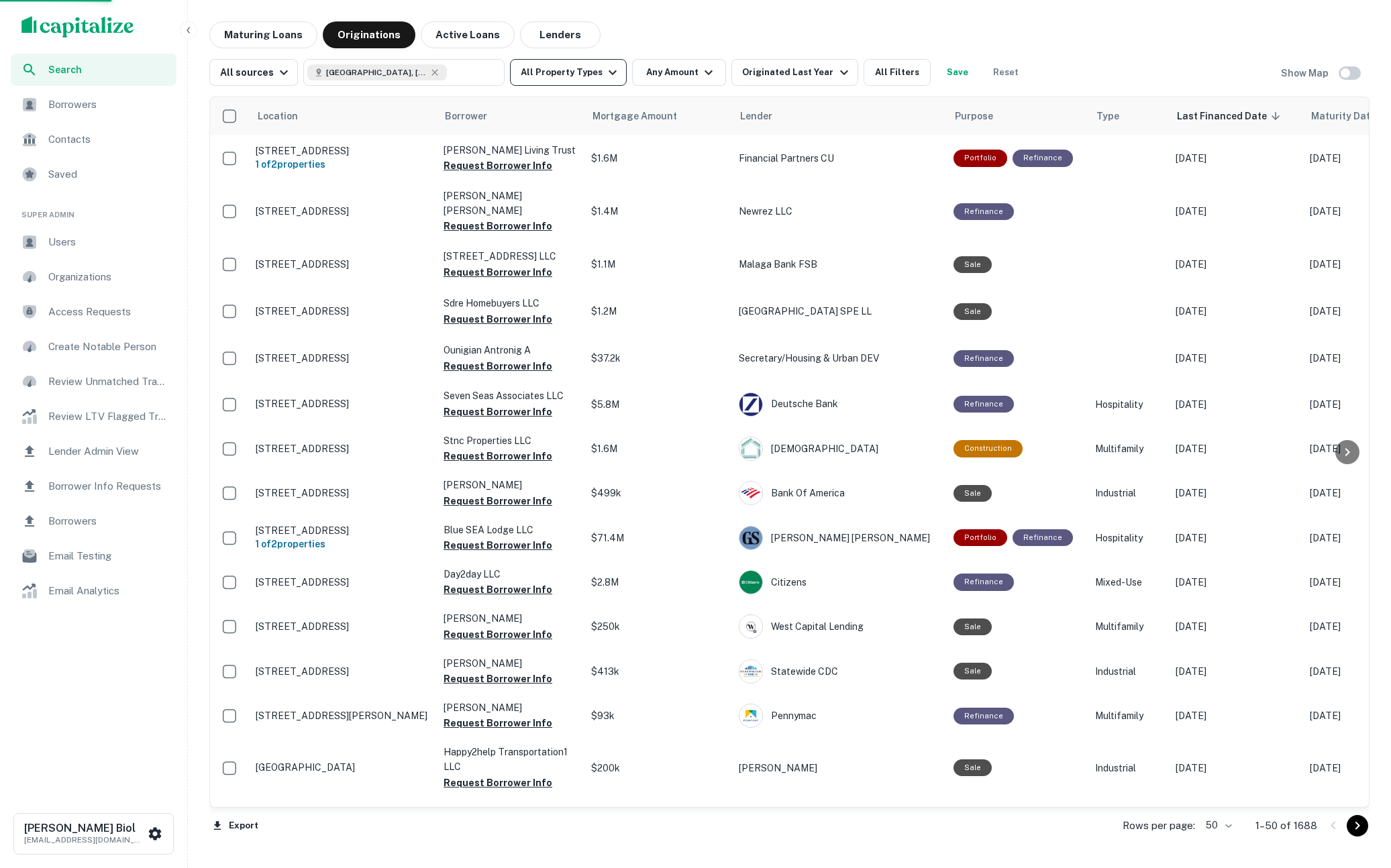
click at [581, 78] on button "All Property Types" at bounding box center [568, 72] width 117 height 27
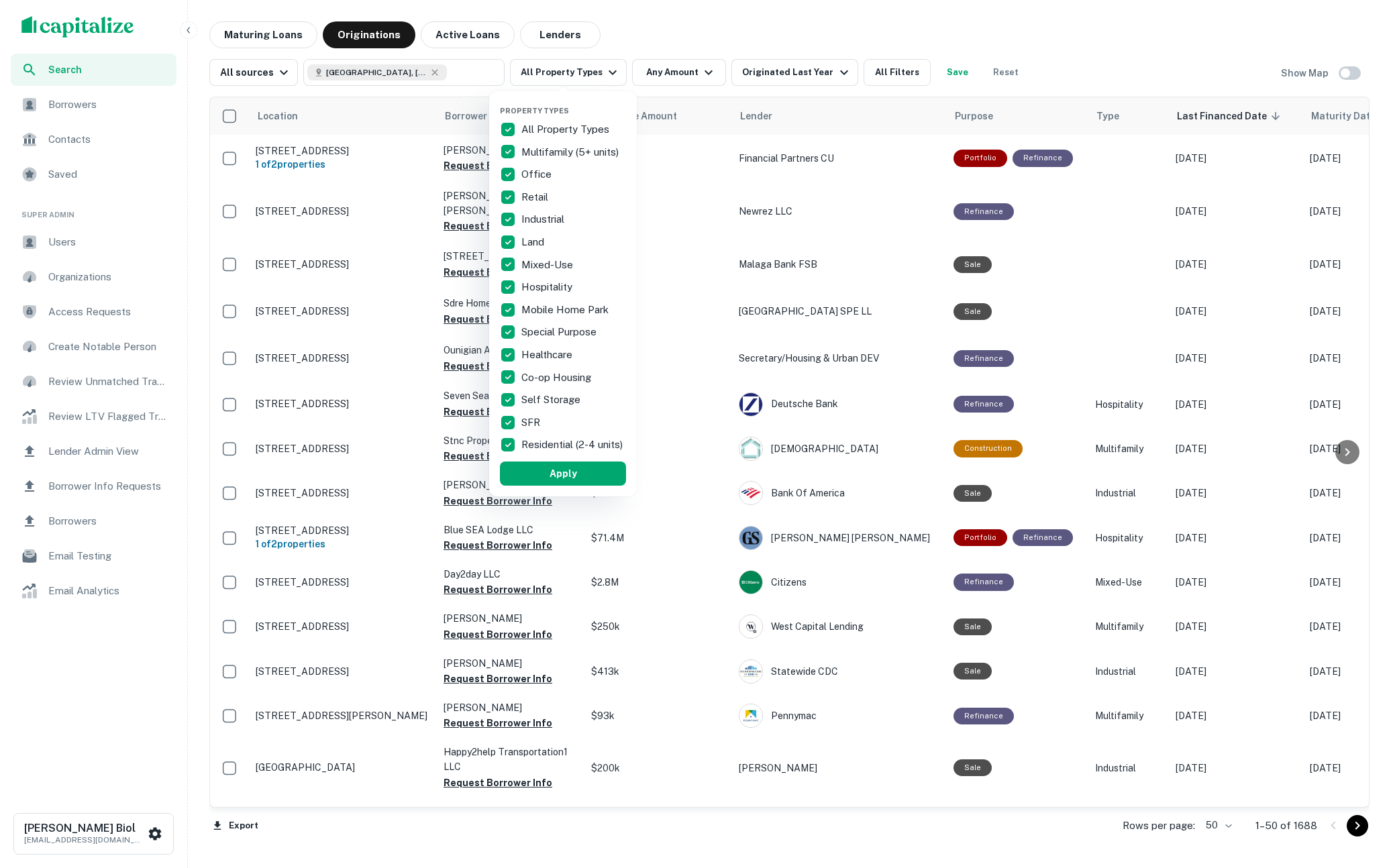
click at [545, 131] on p "All Property Types" at bounding box center [567, 130] width 90 height 17
click at [544, 149] on p "Multifamily (5+ units)" at bounding box center [571, 153] width 100 height 17
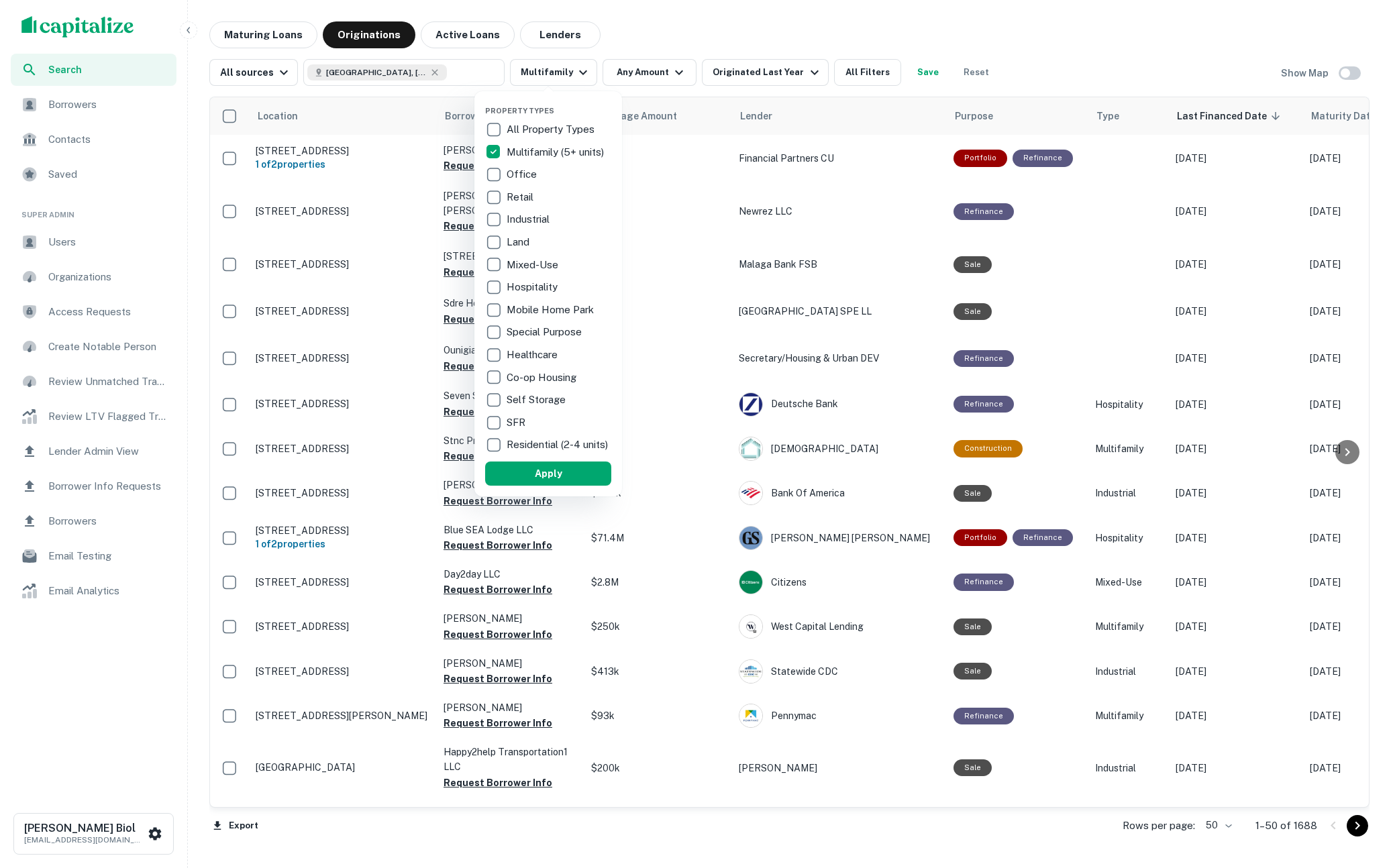
click at [537, 359] on p "Healthcare" at bounding box center [534, 355] width 53 height 17
click at [546, 477] on button "Apply" at bounding box center [540, 474] width 126 height 24
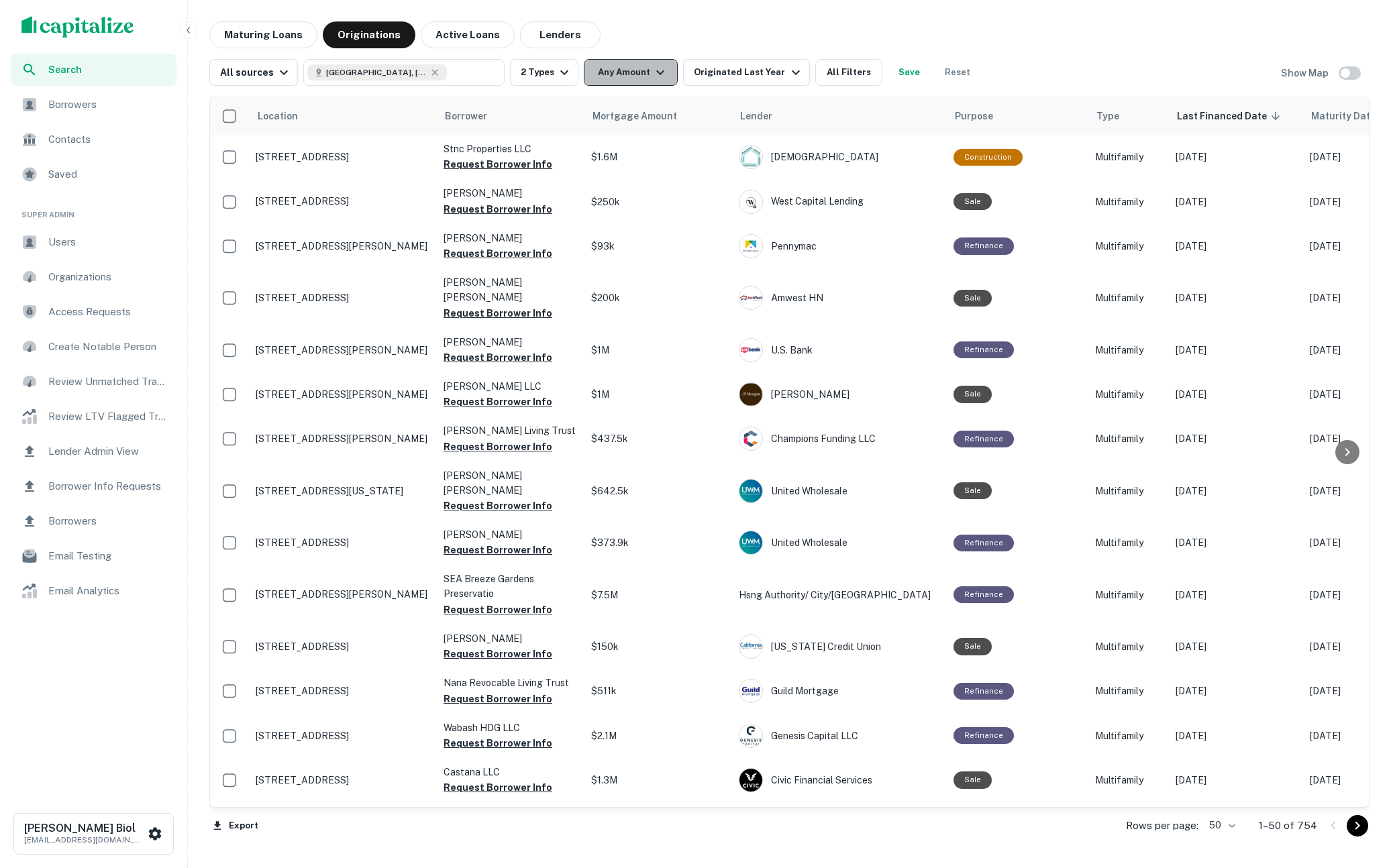
click at [642, 77] on button "Any Amount" at bounding box center [631, 72] width 94 height 27
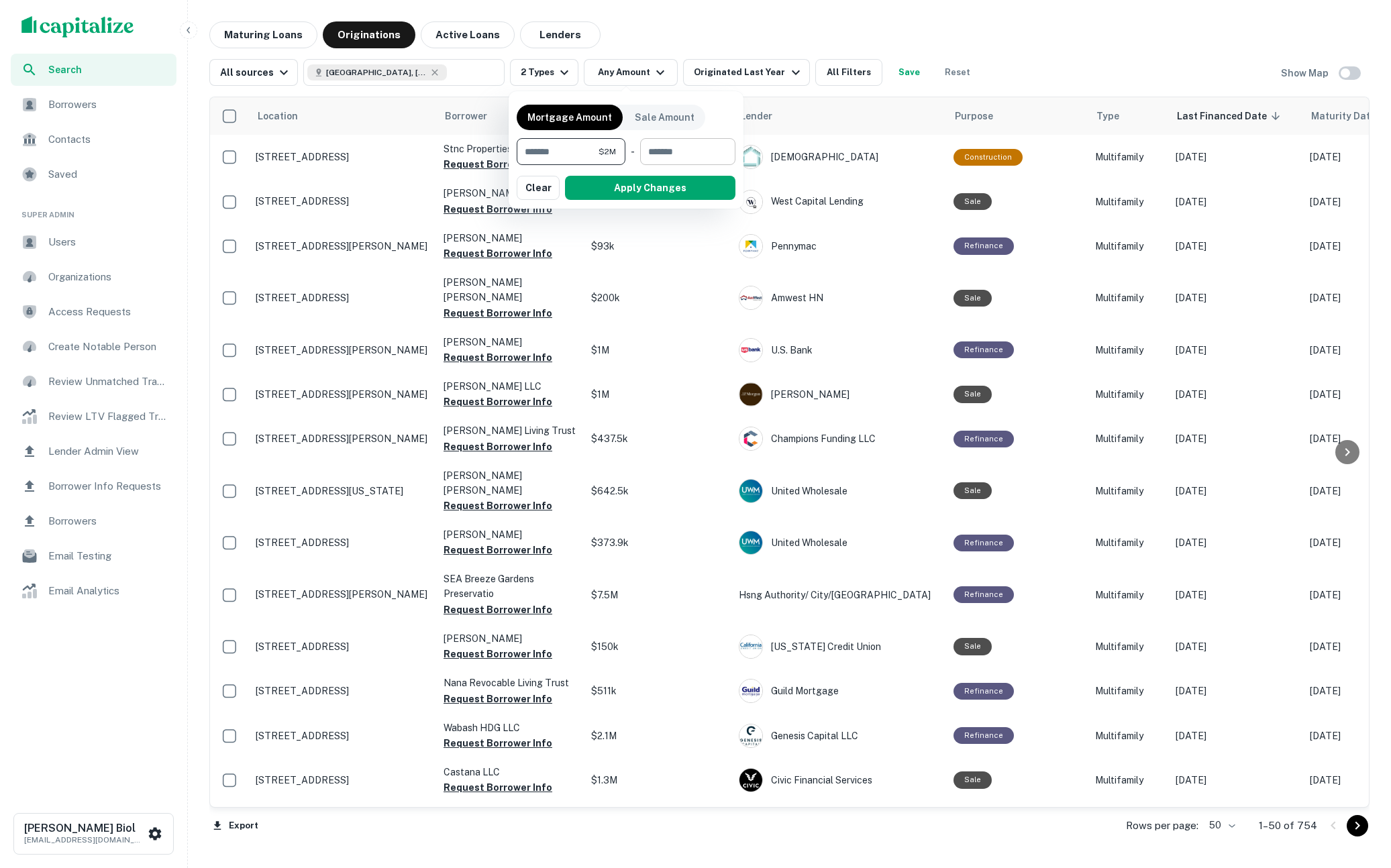
type input "*******"
type input "********"
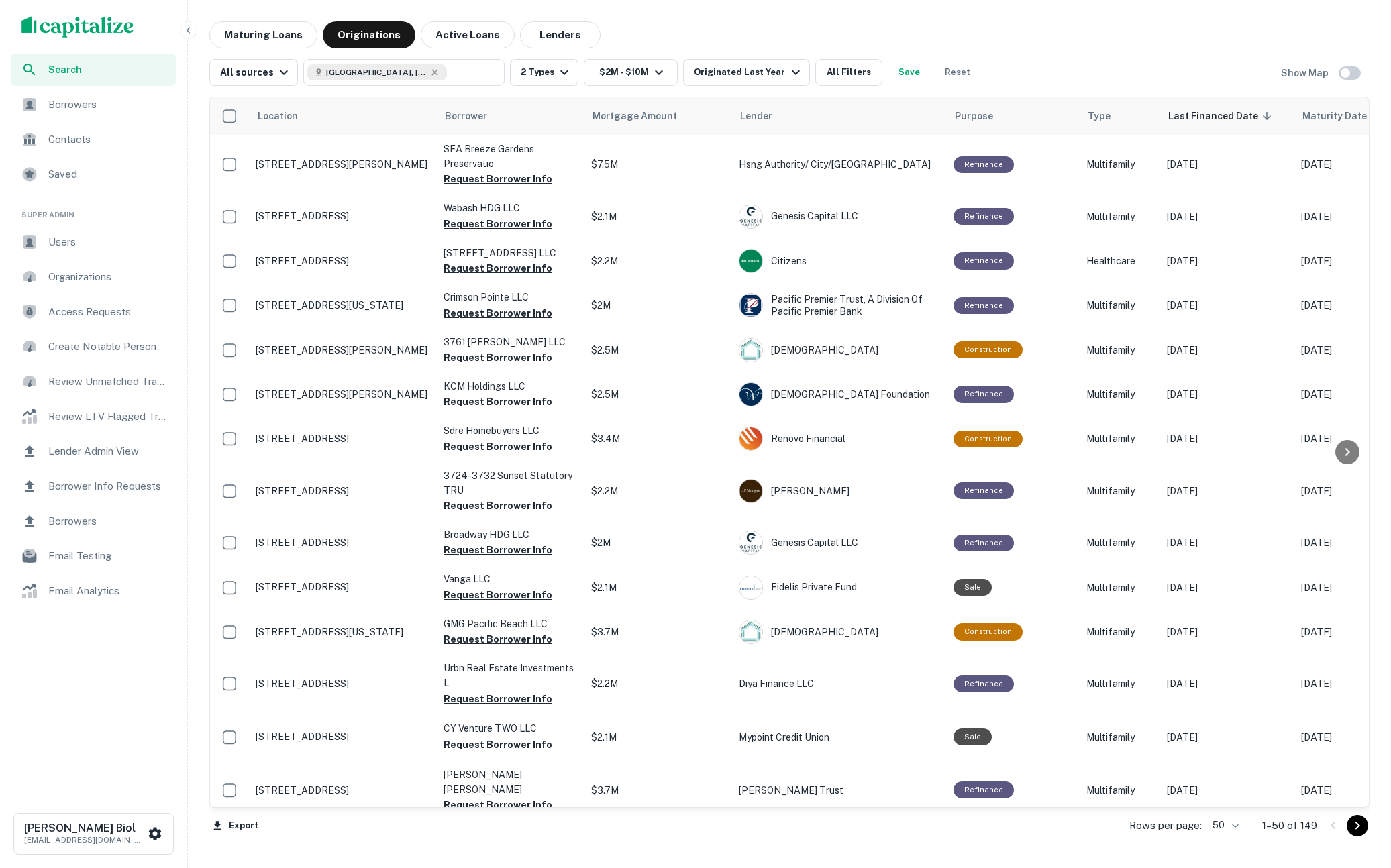
click at [1061, 27] on div "Maturing Loans Originations Active Loans Lenders" at bounding box center [789, 34] width 1160 height 27
click at [462, 40] on button "Active Loans" at bounding box center [467, 34] width 94 height 27
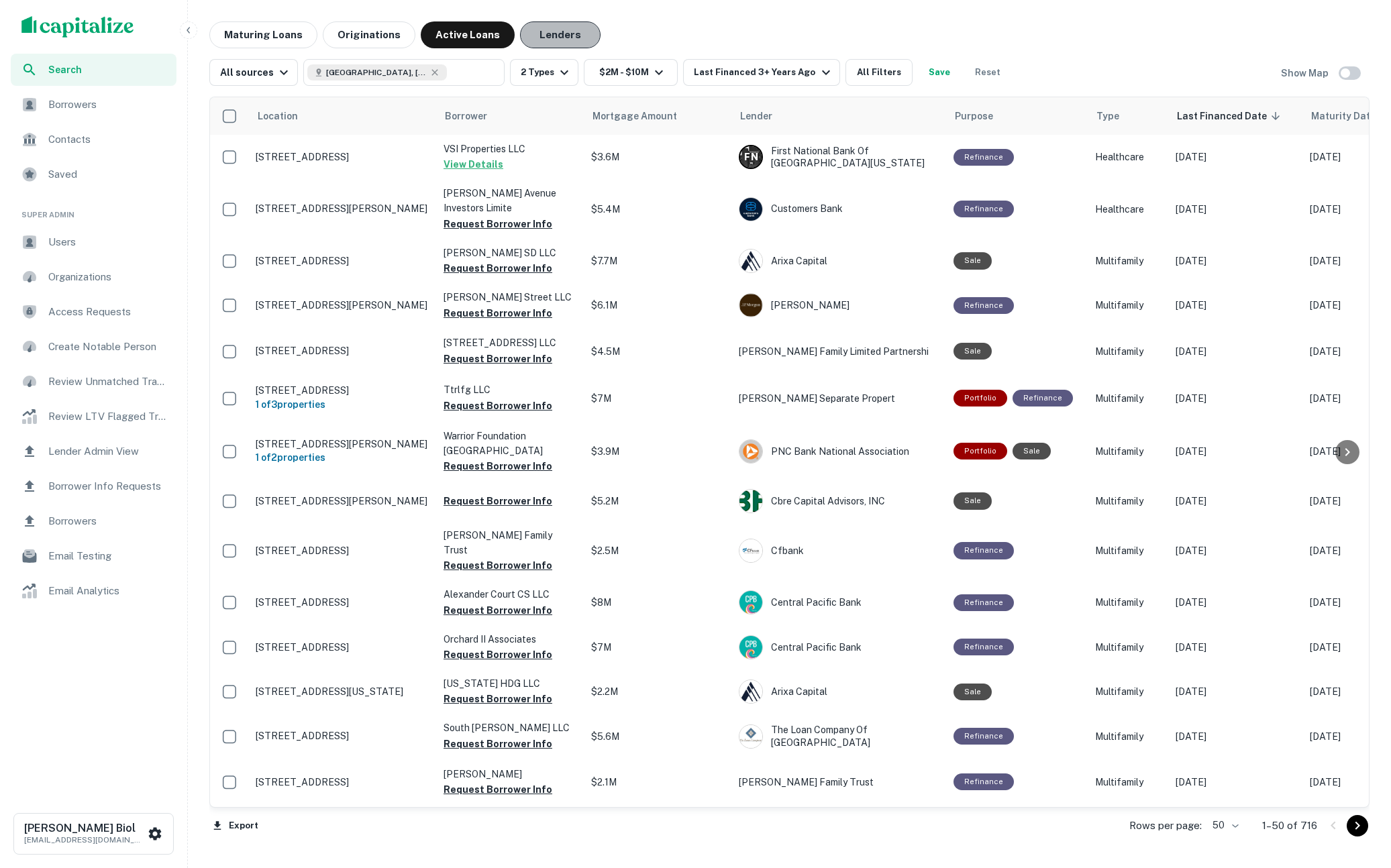
click at [559, 32] on button "Lenders" at bounding box center [560, 34] width 81 height 27
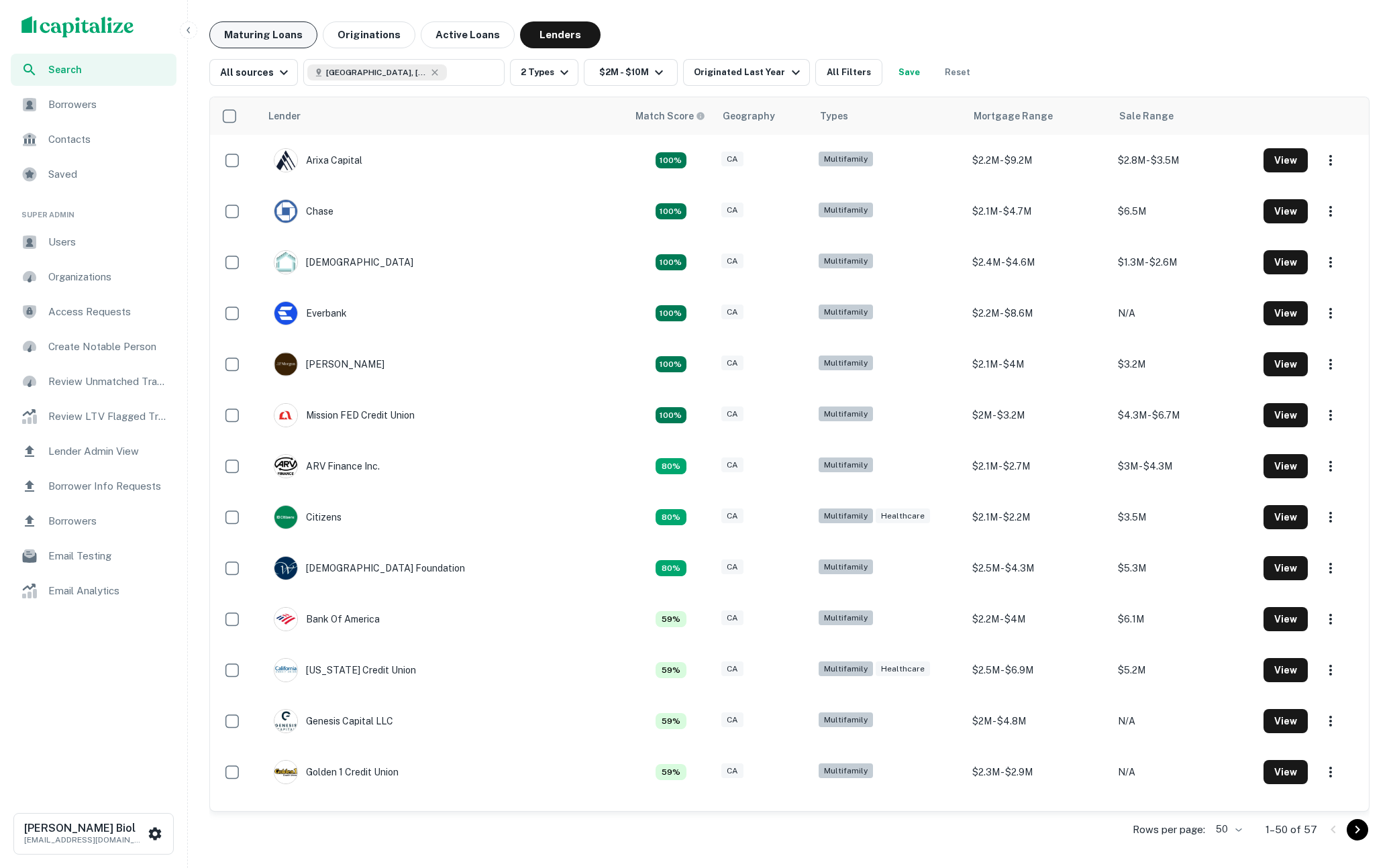
click at [252, 39] on button "Maturing Loans" at bounding box center [263, 34] width 108 height 27
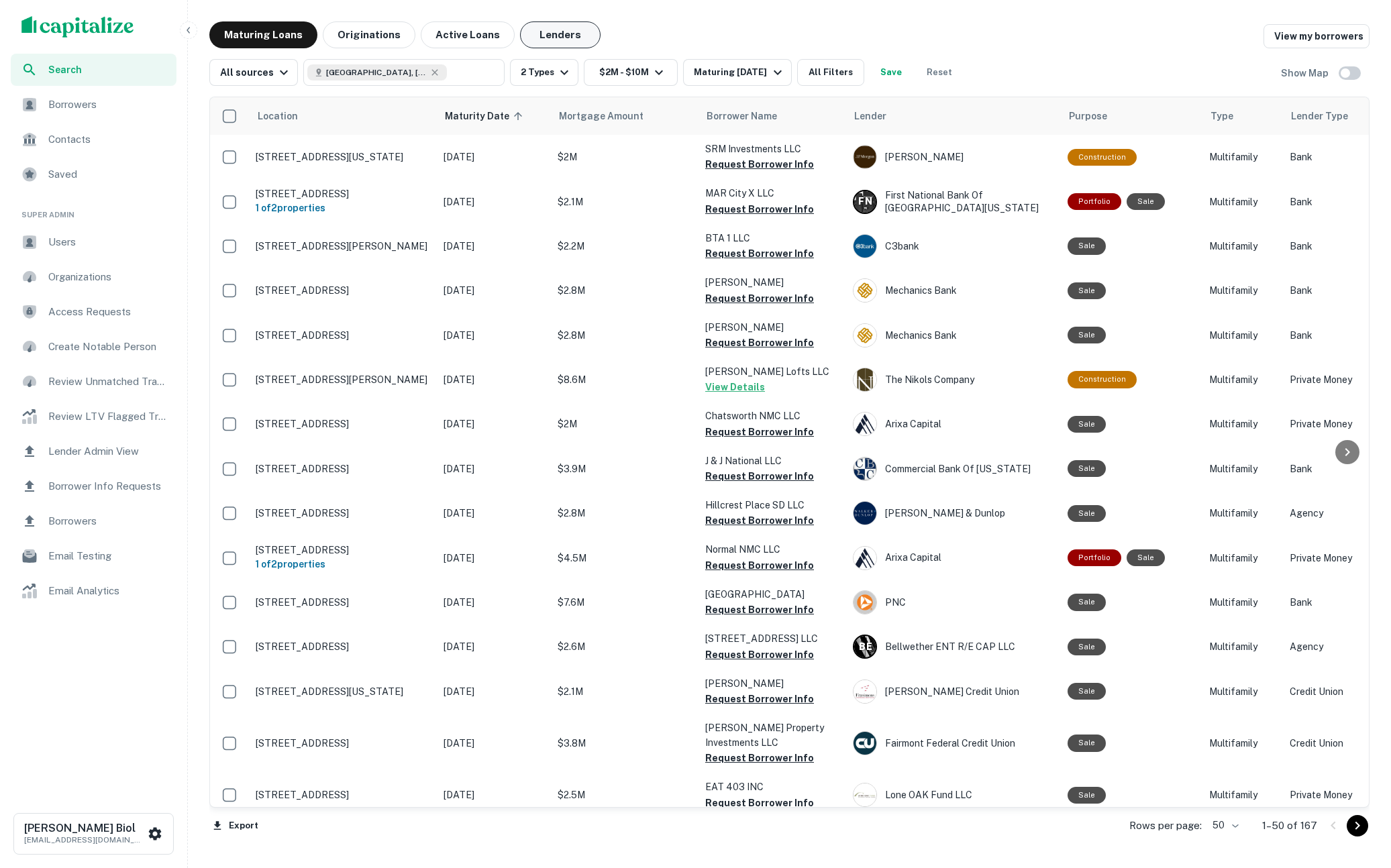
click at [530, 32] on button "Lenders" at bounding box center [560, 34] width 81 height 27
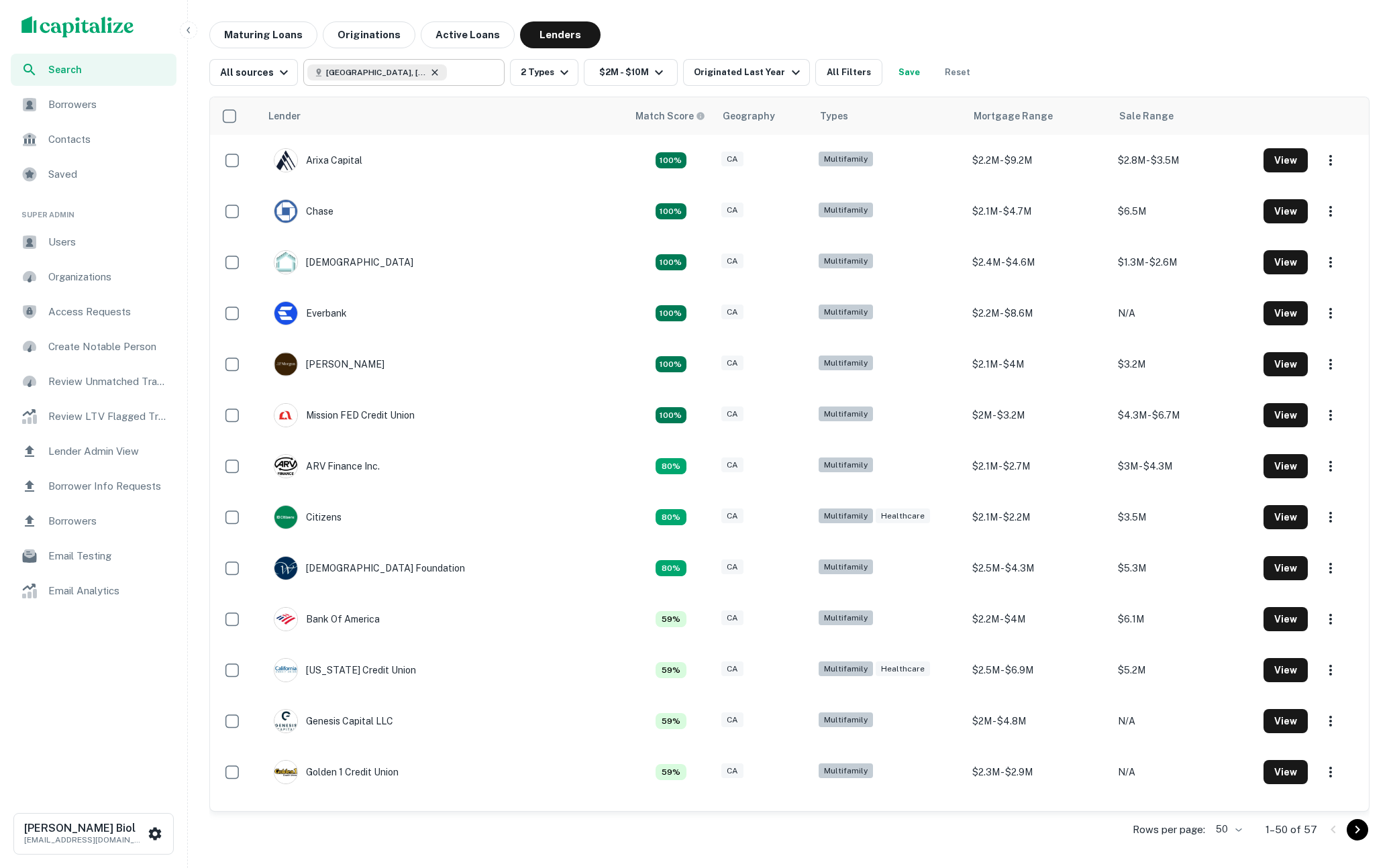
click at [430, 72] on icon at bounding box center [435, 73] width 11 height 11
type input "**********"
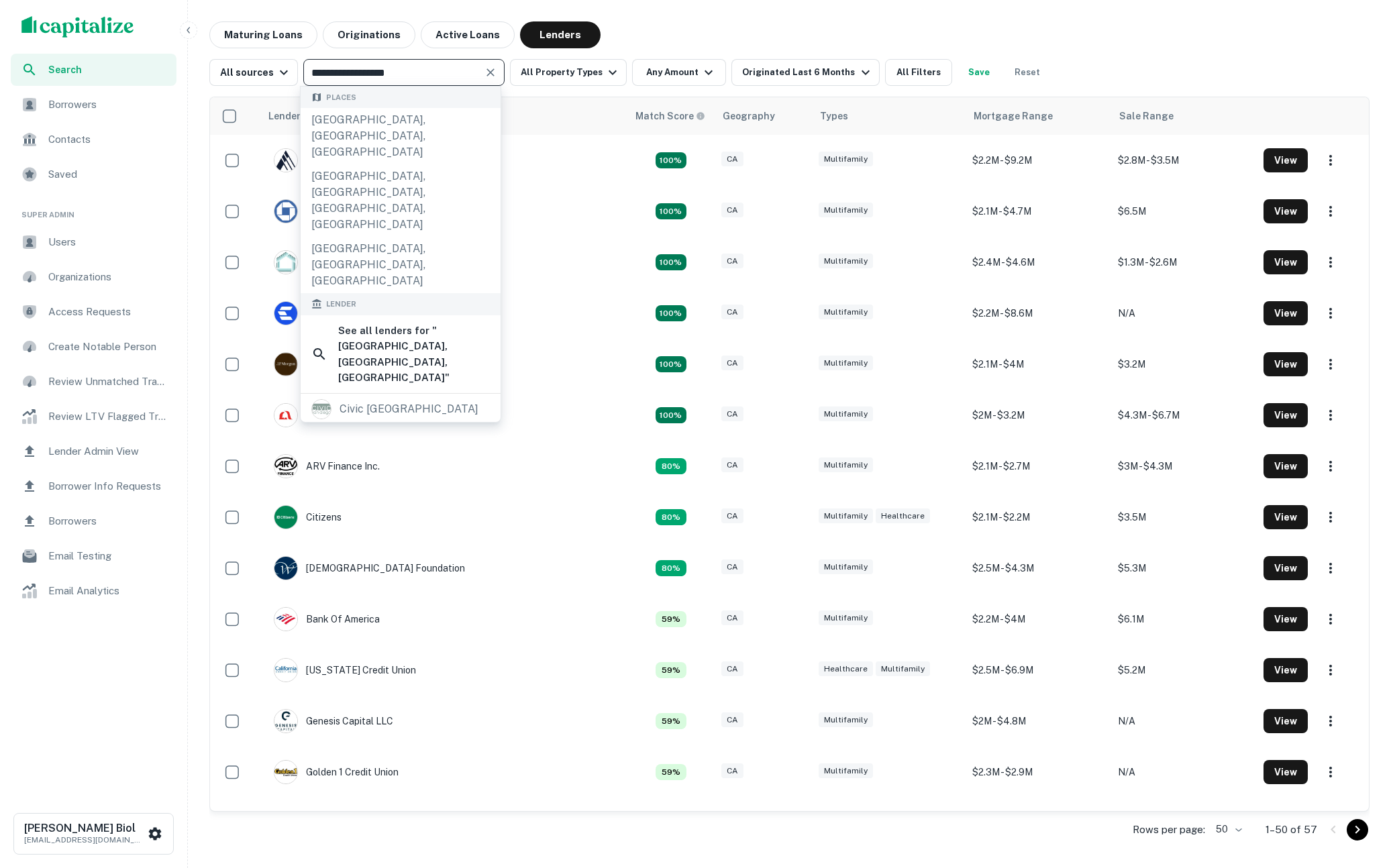
scroll to position [308, 0]
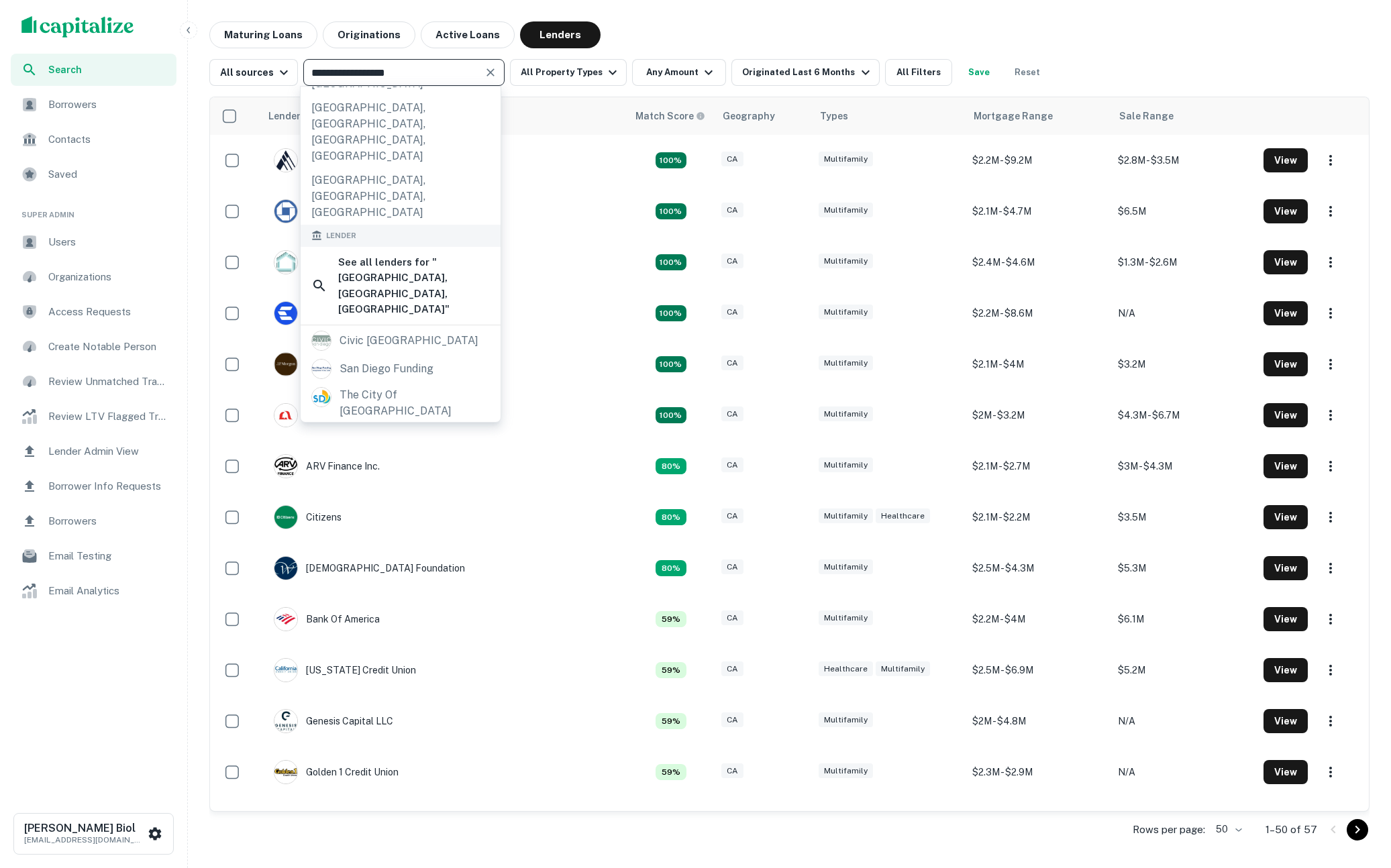
click at [405, 467] on div "the arc of san diego" at bounding box center [414, 483] width 150 height 32
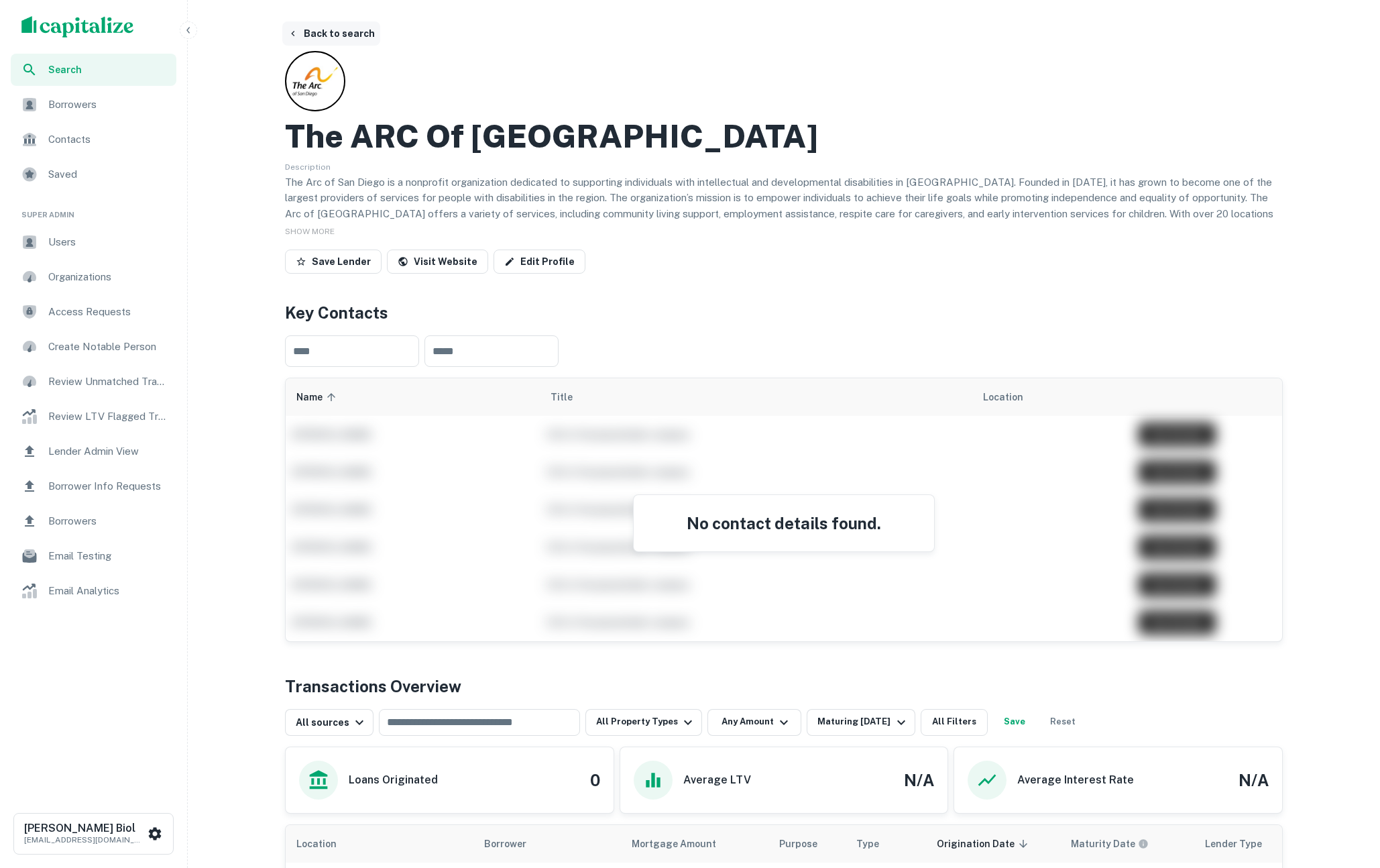
click at [329, 31] on button "Back to search" at bounding box center [331, 33] width 98 height 24
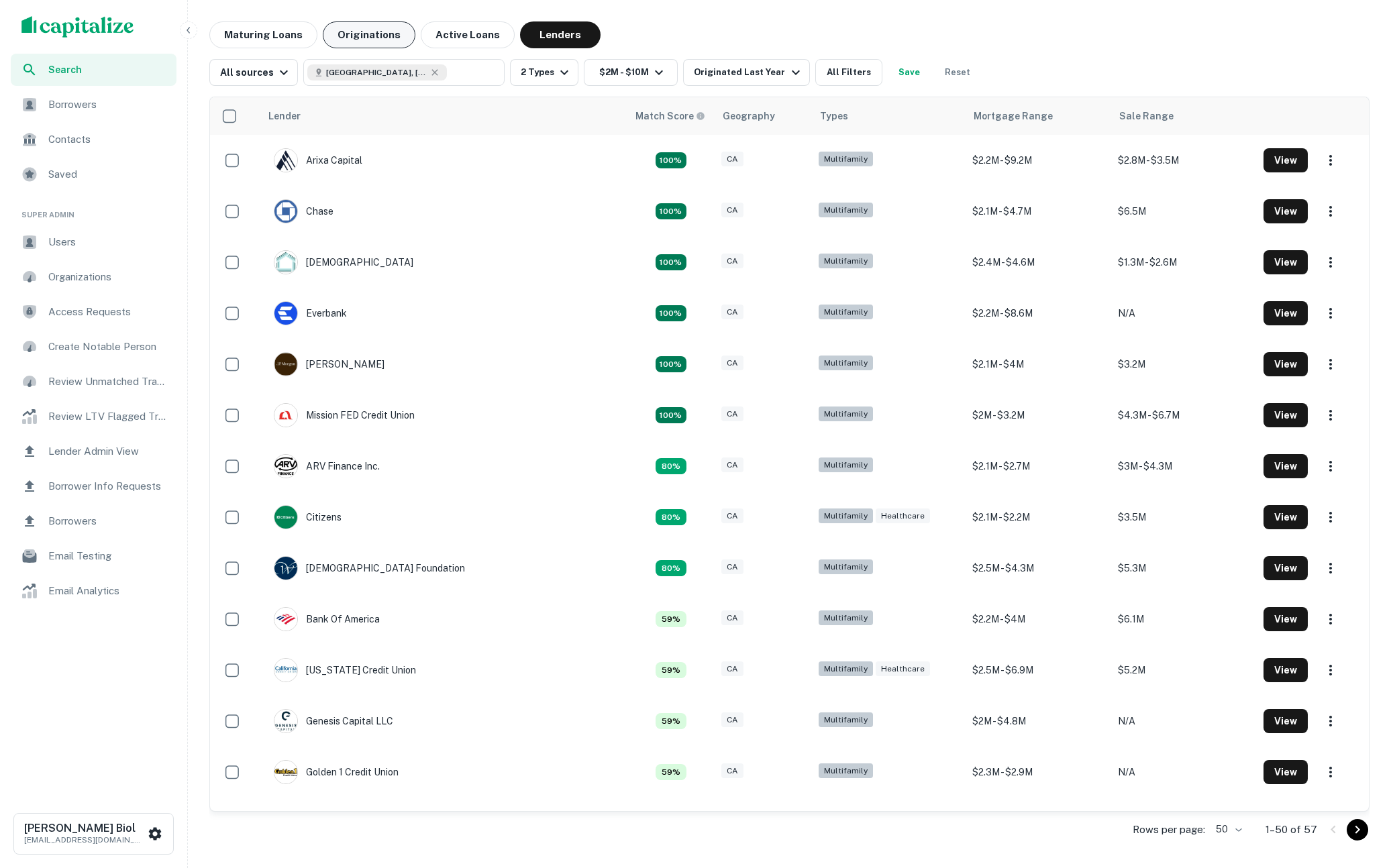
click at [361, 36] on button "Originations" at bounding box center [369, 34] width 93 height 27
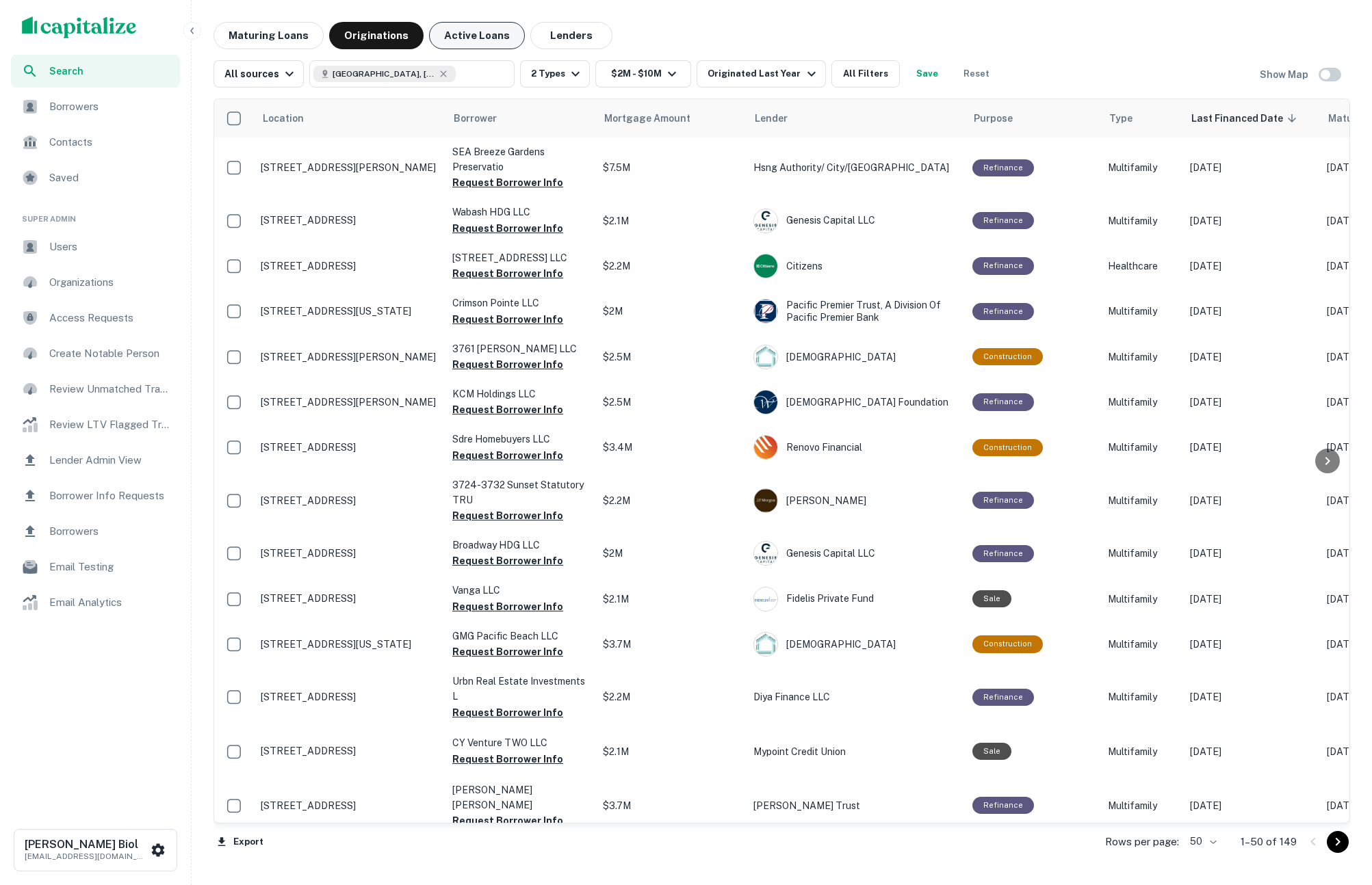
click at [472, 27] on button "Active Loans" at bounding box center [476, 35] width 96 height 27
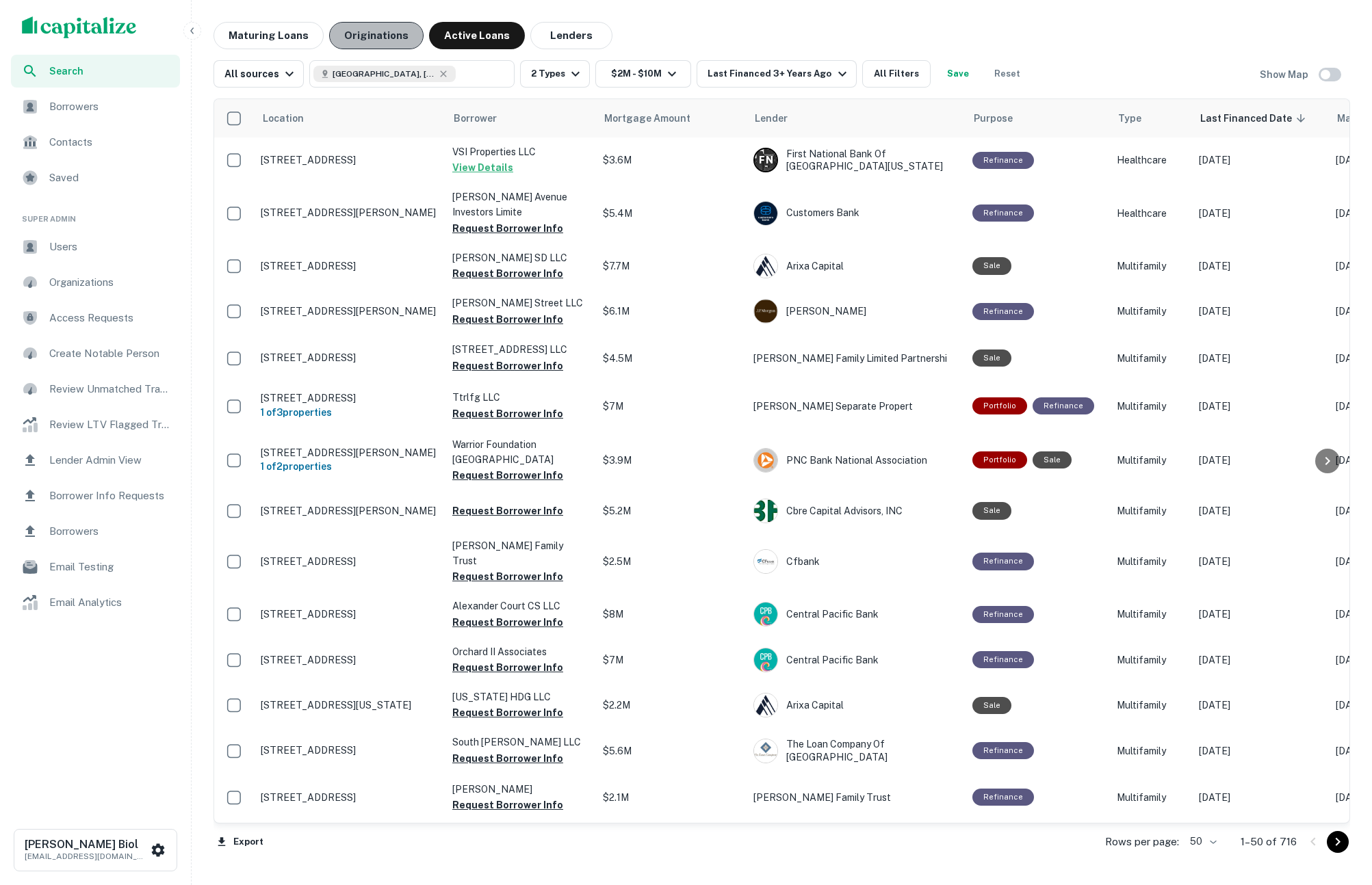
click at [371, 34] on button "Originations" at bounding box center [376, 35] width 95 height 27
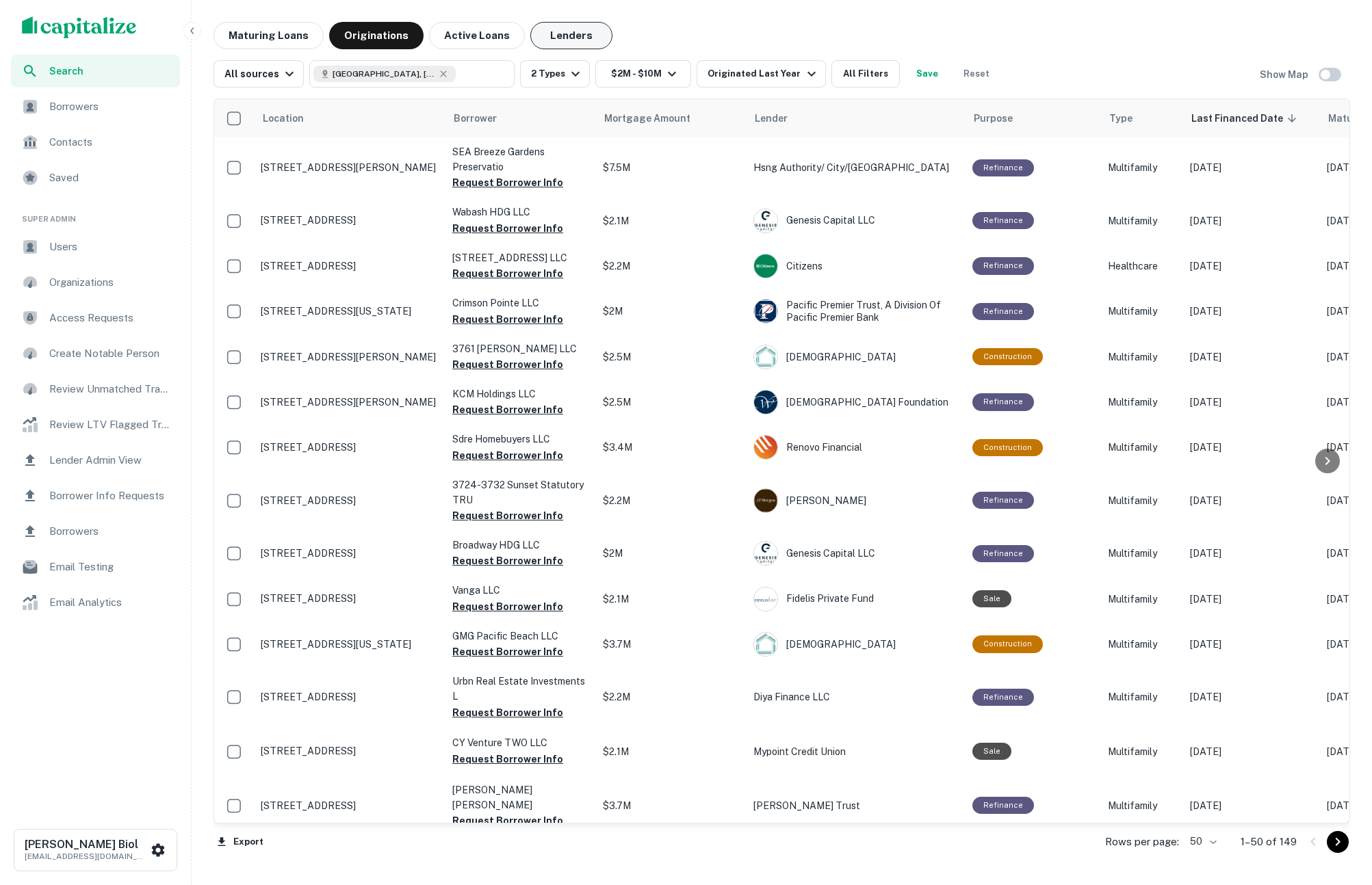
click at [567, 32] on button "Lenders" at bounding box center [571, 35] width 83 height 27
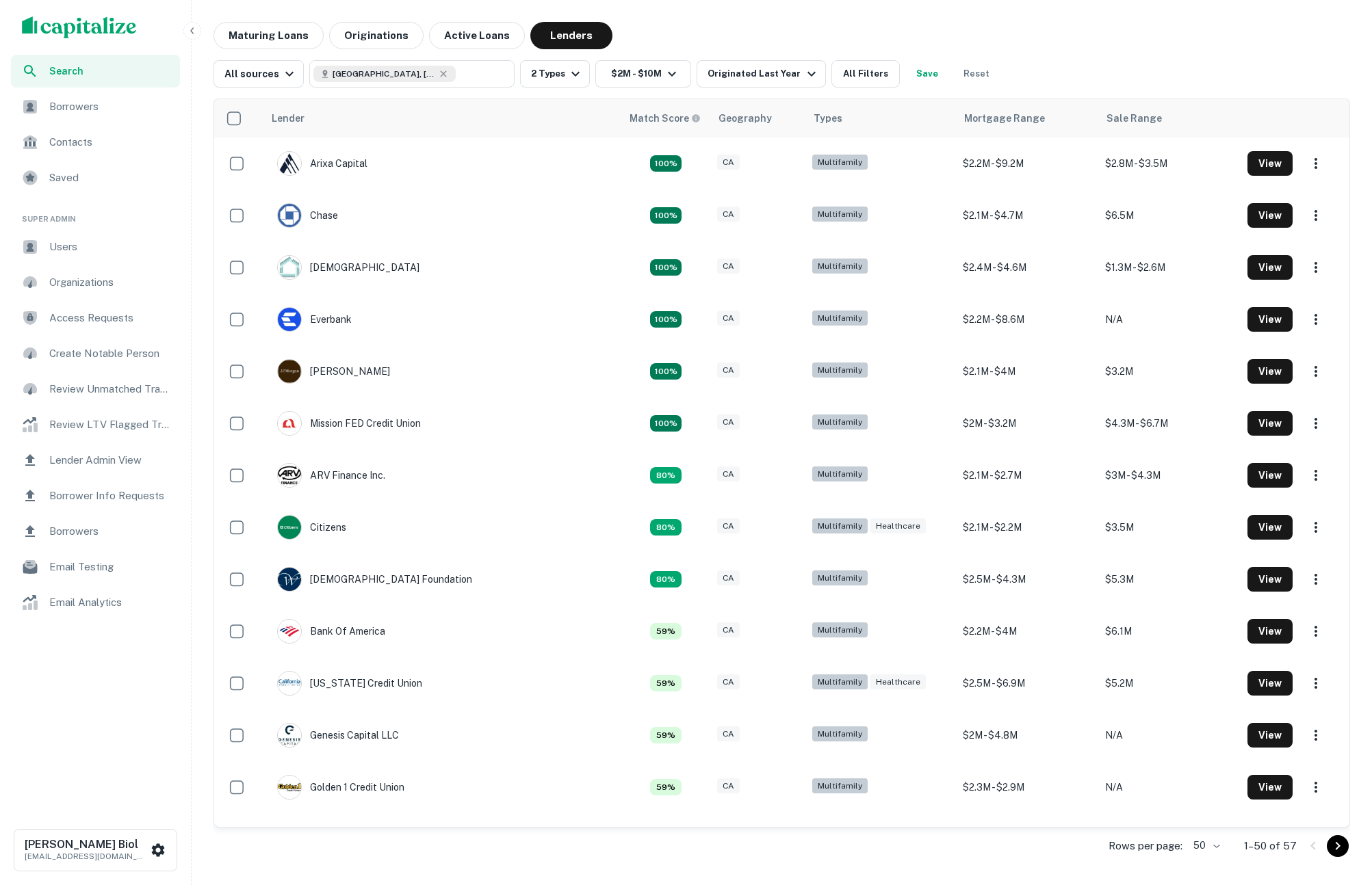
click at [395, 35] on button "Originations" at bounding box center [376, 35] width 95 height 27
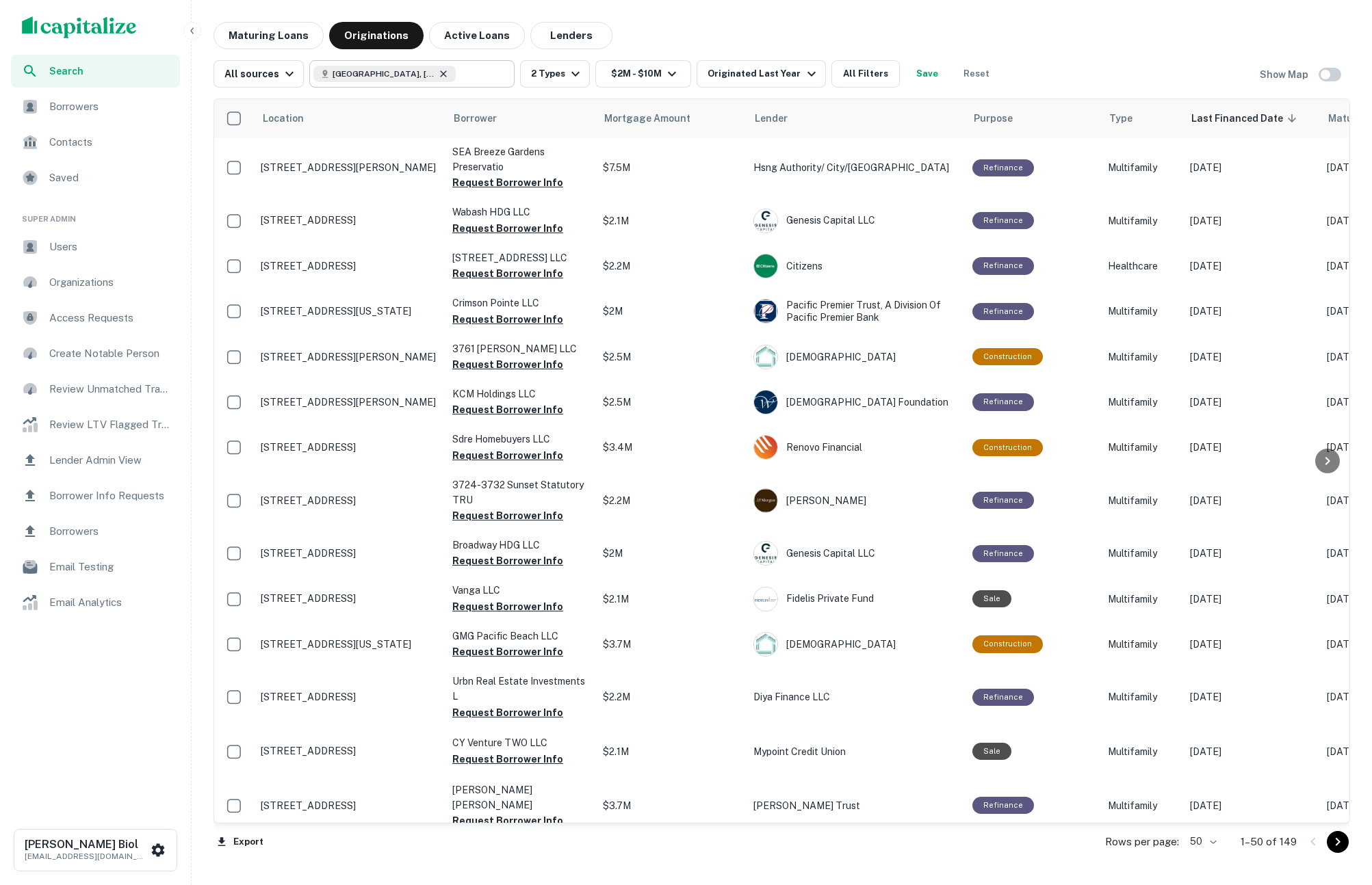
click at [441, 75] on icon at bounding box center [444, 73] width 7 height 7
type input "**********"
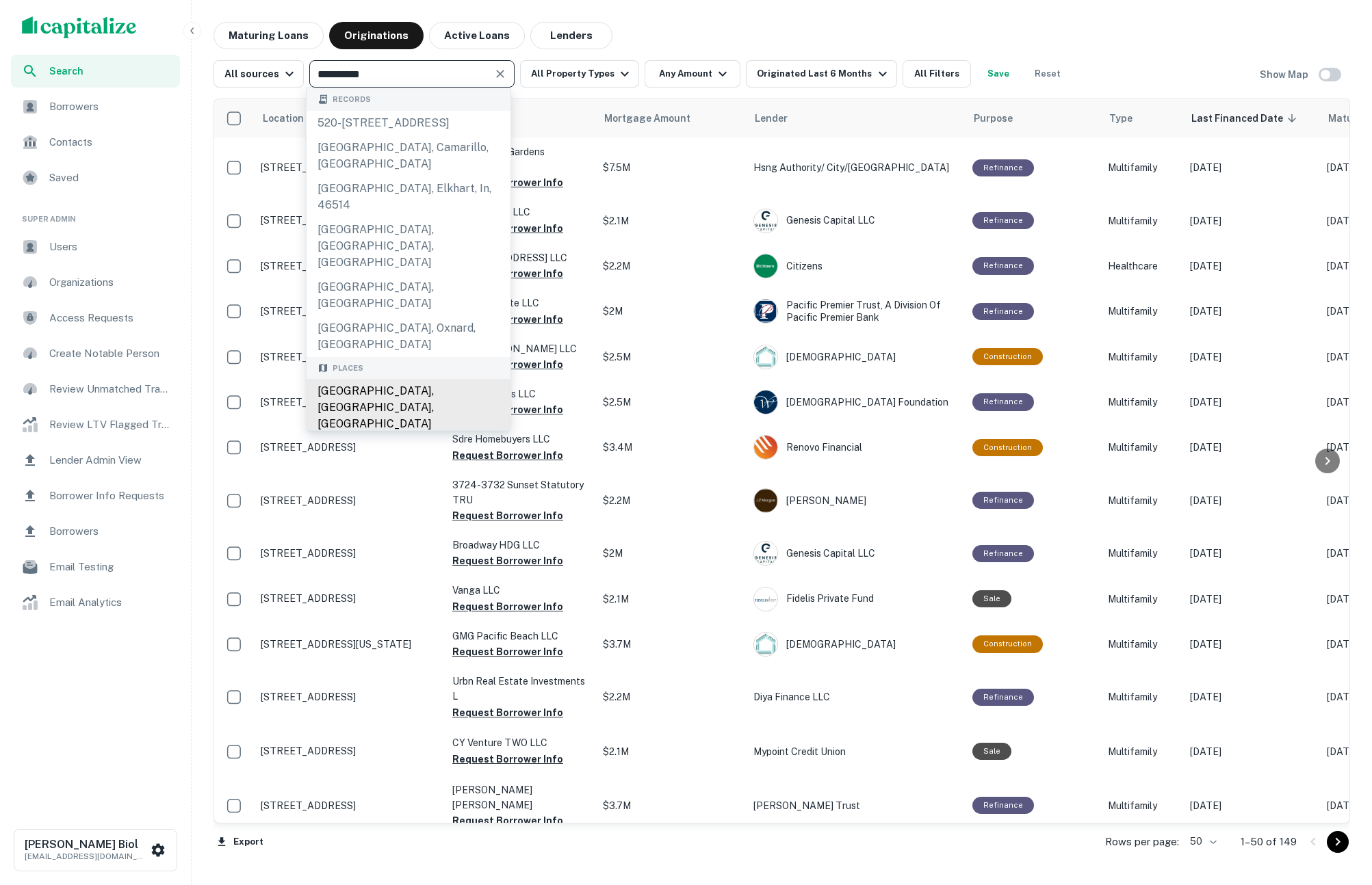
click at [418, 379] on div "Los Angeles, CA, USA" at bounding box center [408, 407] width 204 height 57
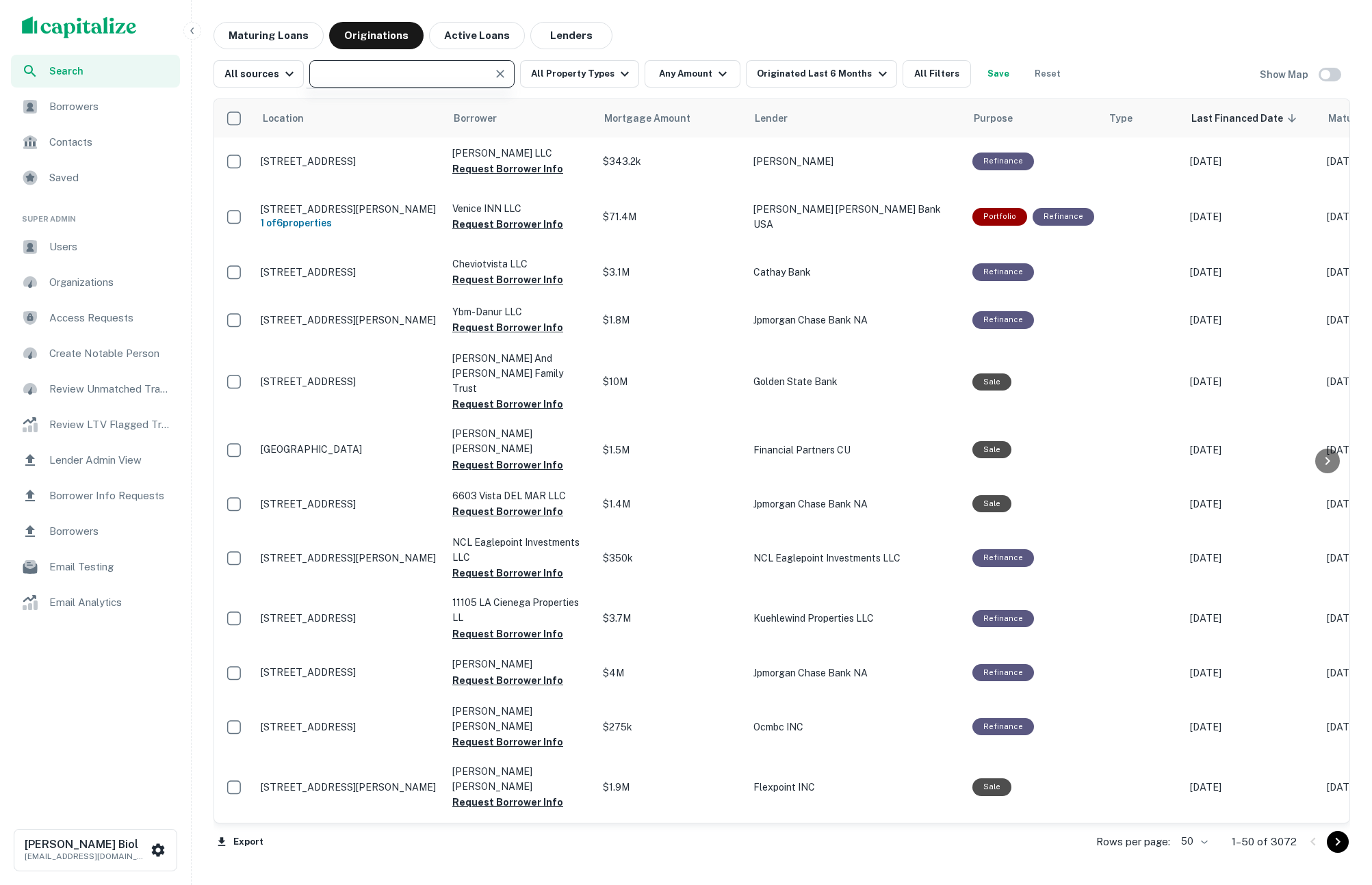
type input "**********"
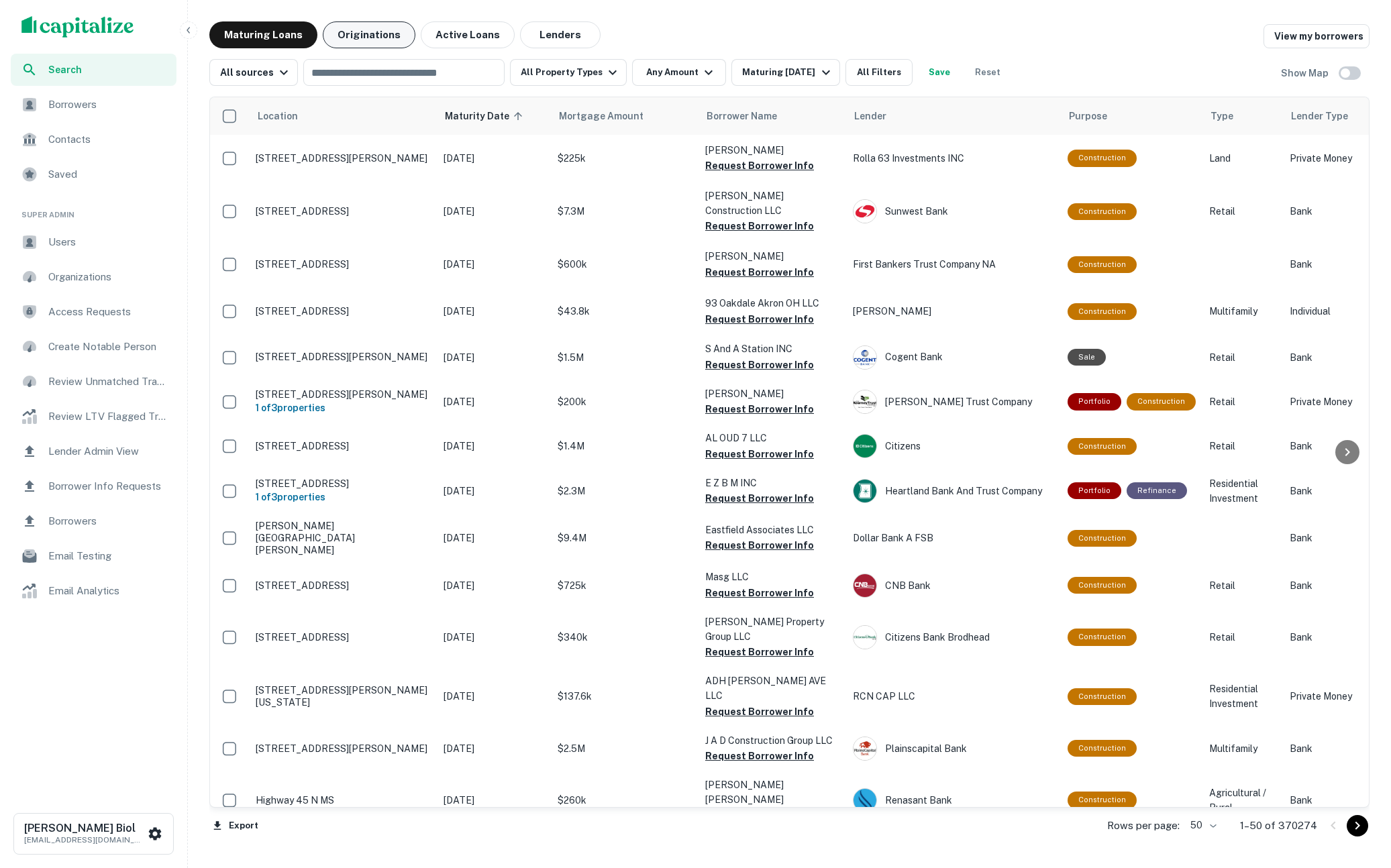
click at [356, 34] on button "Originations" at bounding box center [369, 34] width 93 height 27
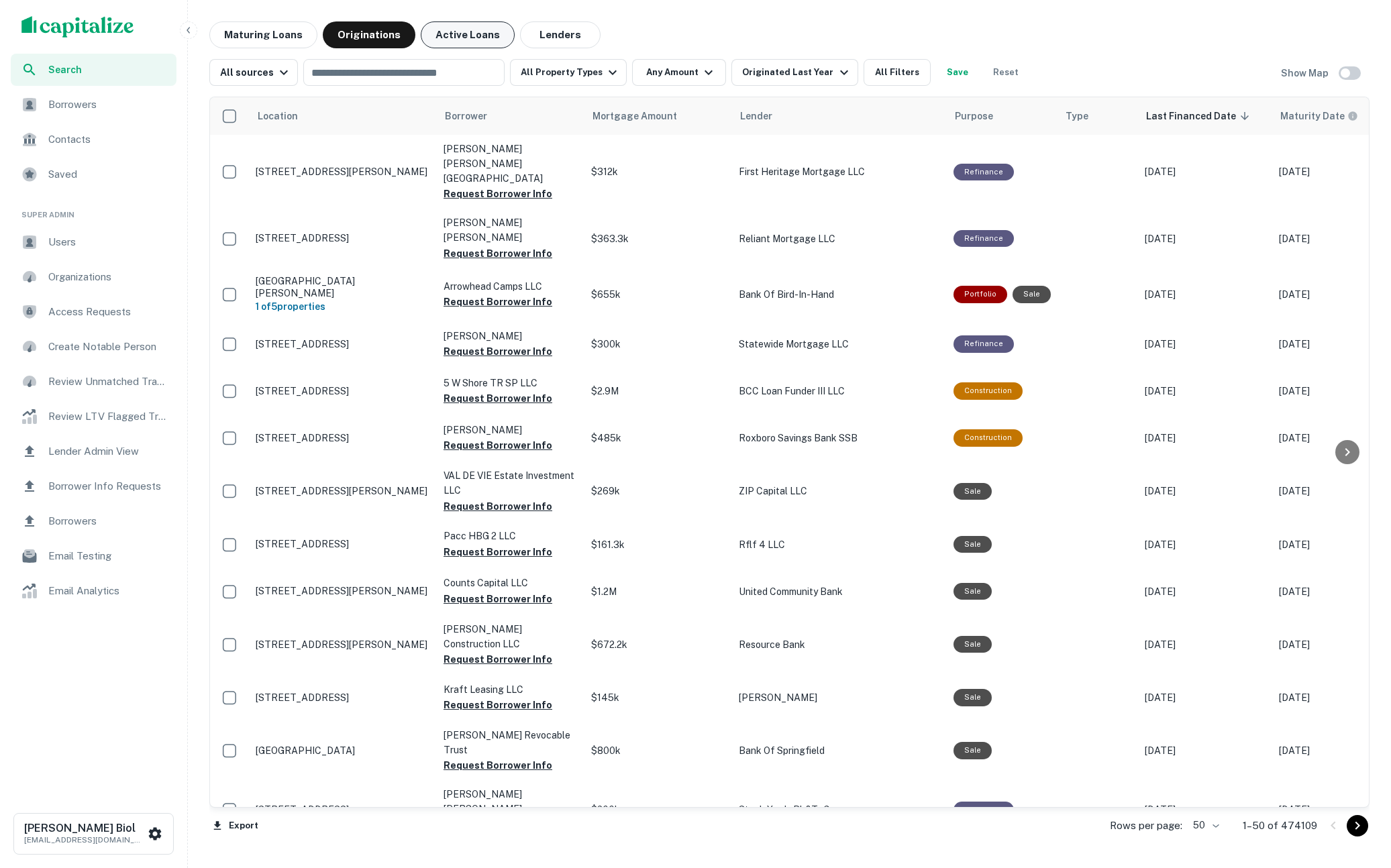
click at [473, 34] on button "Active Loans" at bounding box center [467, 34] width 94 height 27
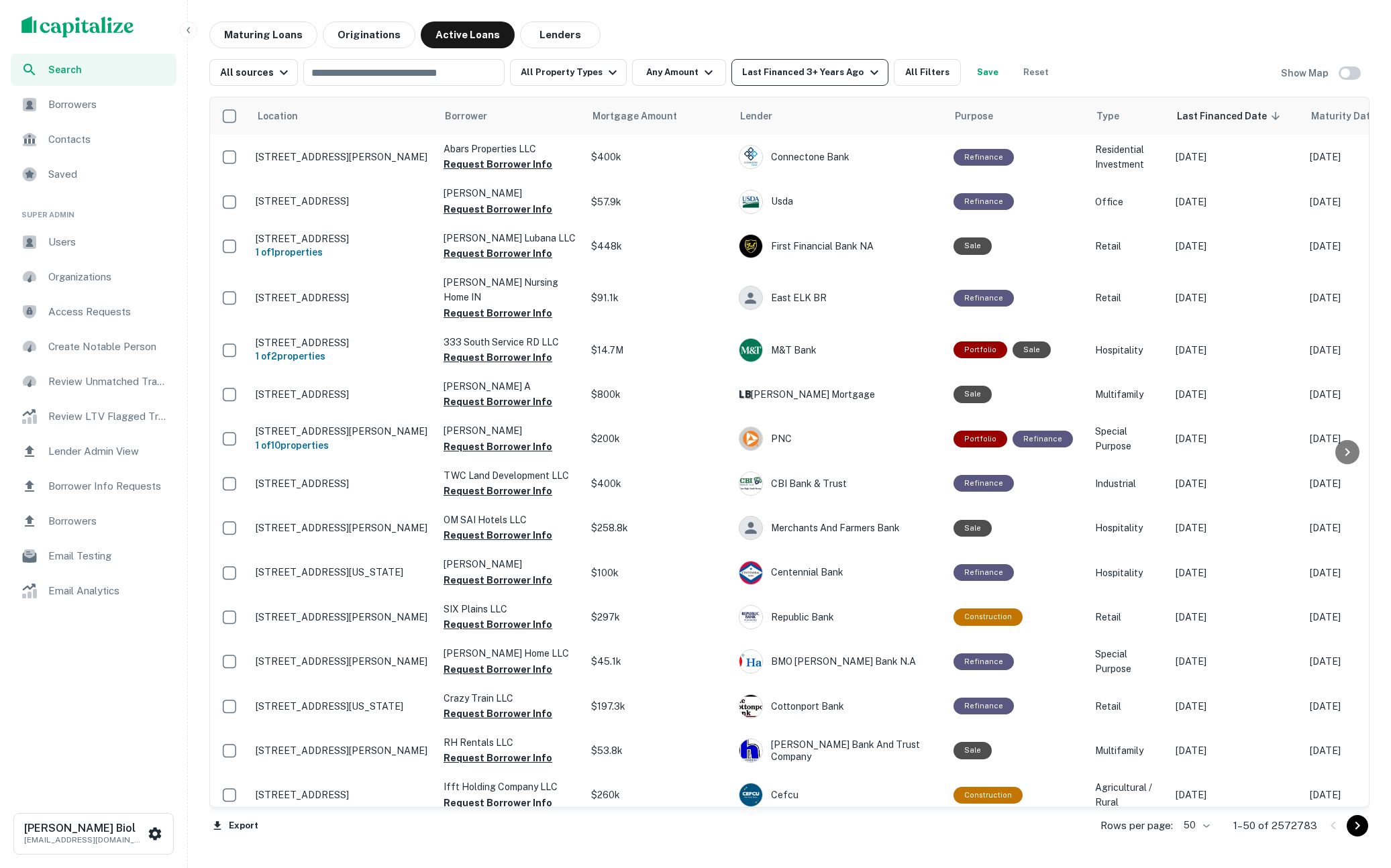
click at [800, 77] on div "Last Financed 3+ Years Ago" at bounding box center [812, 73] width 140 height 17
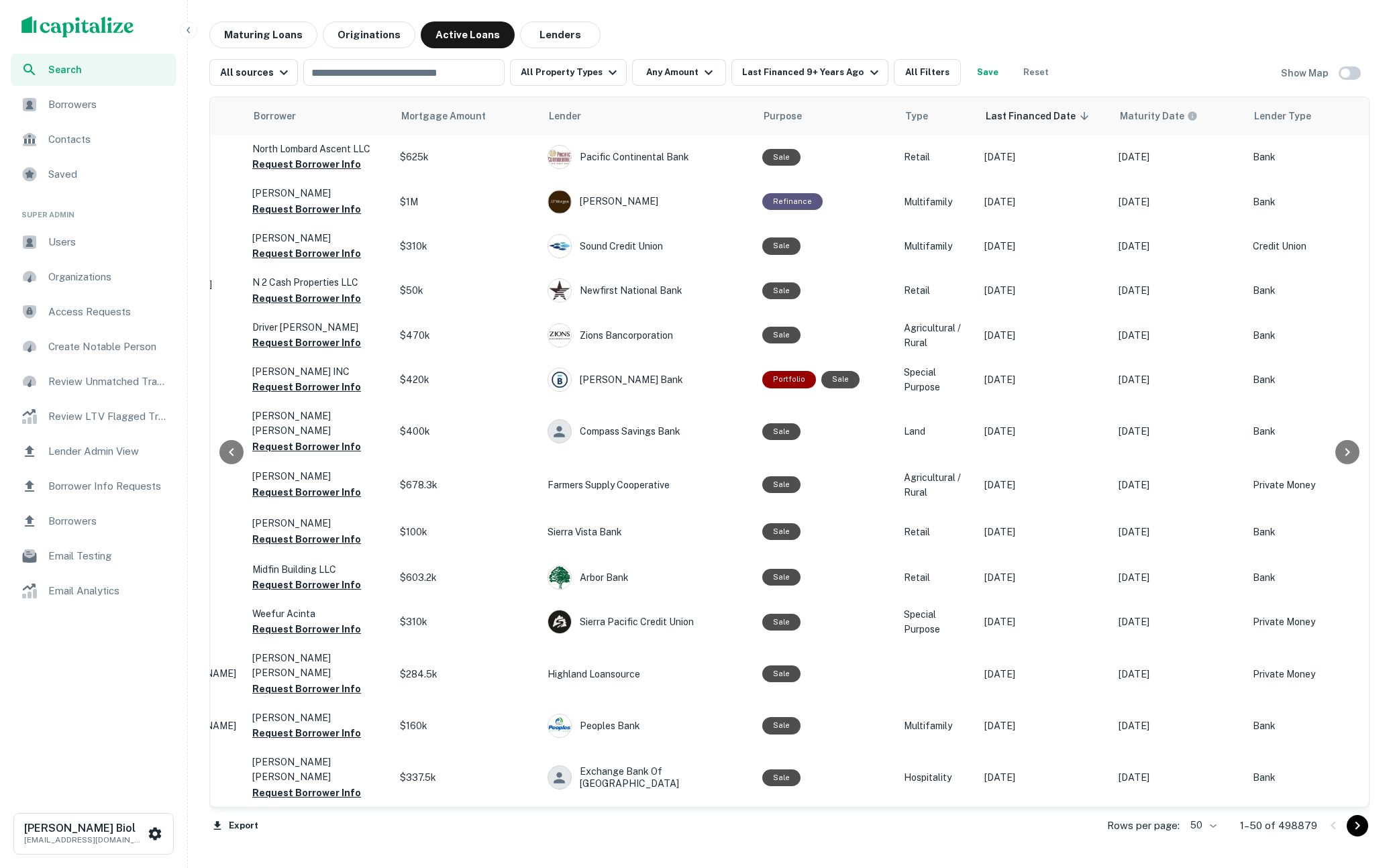
scroll to position [0, 172]
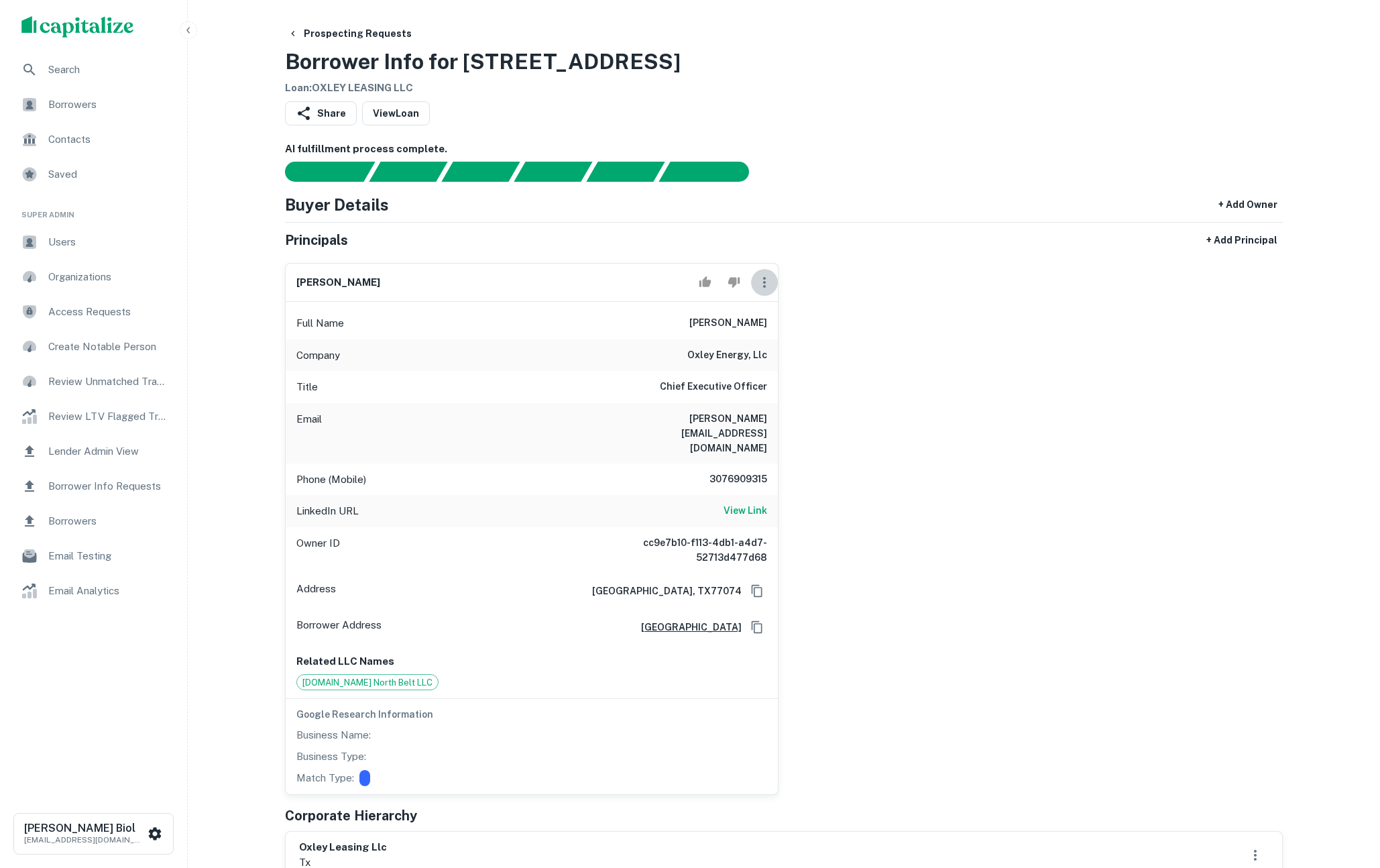
click at [761, 283] on icon "button" at bounding box center [765, 282] width 17 height 17
click at [519, 353] on div at bounding box center [695, 434] width 1390 height 868
click at [1191, 353] on div "[PERSON_NAME] Full Name [PERSON_NAME] Company [PERSON_NAME] energy, llc Title C…" at bounding box center [778, 523] width 1009 height 542
